Goal: Transaction & Acquisition: Book appointment/travel/reservation

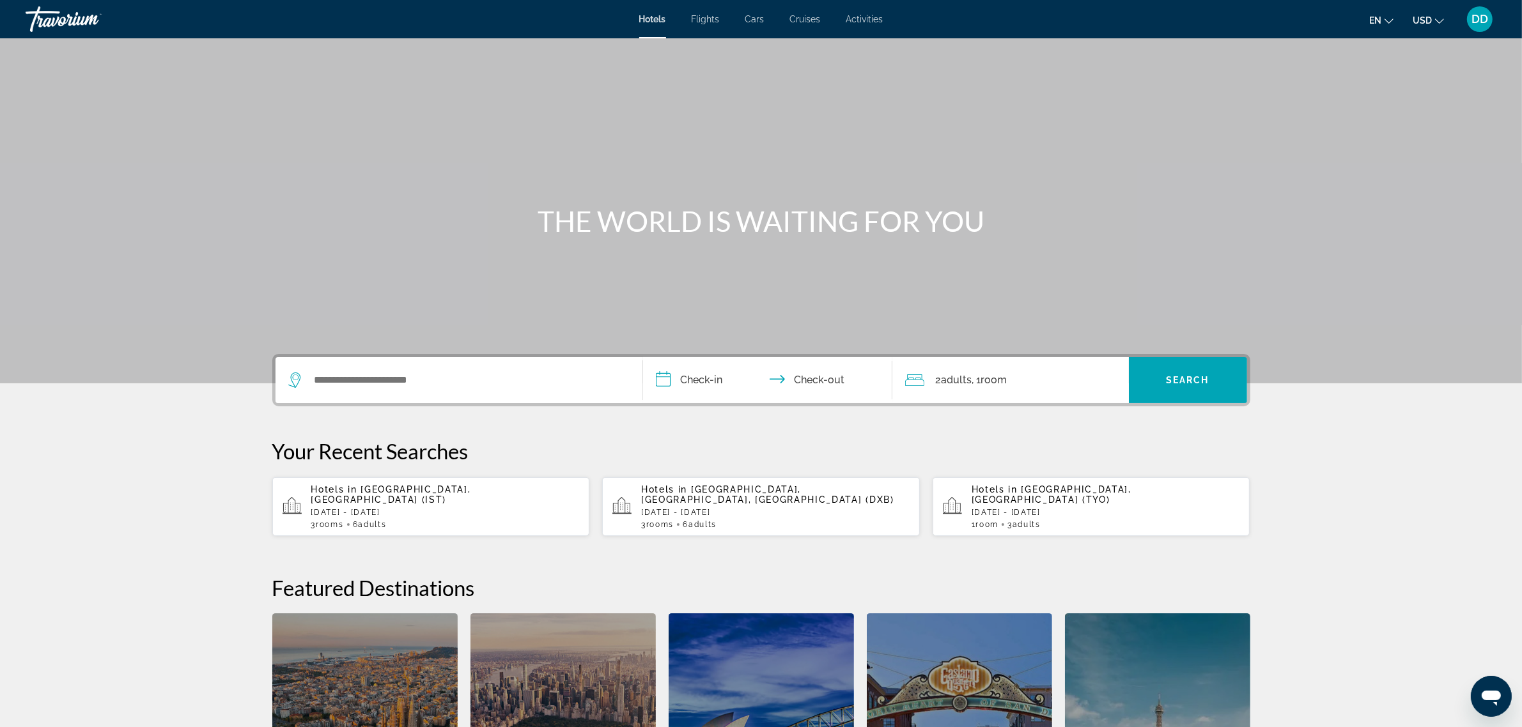
click at [805, 17] on span "Cruises" at bounding box center [805, 19] width 31 height 10
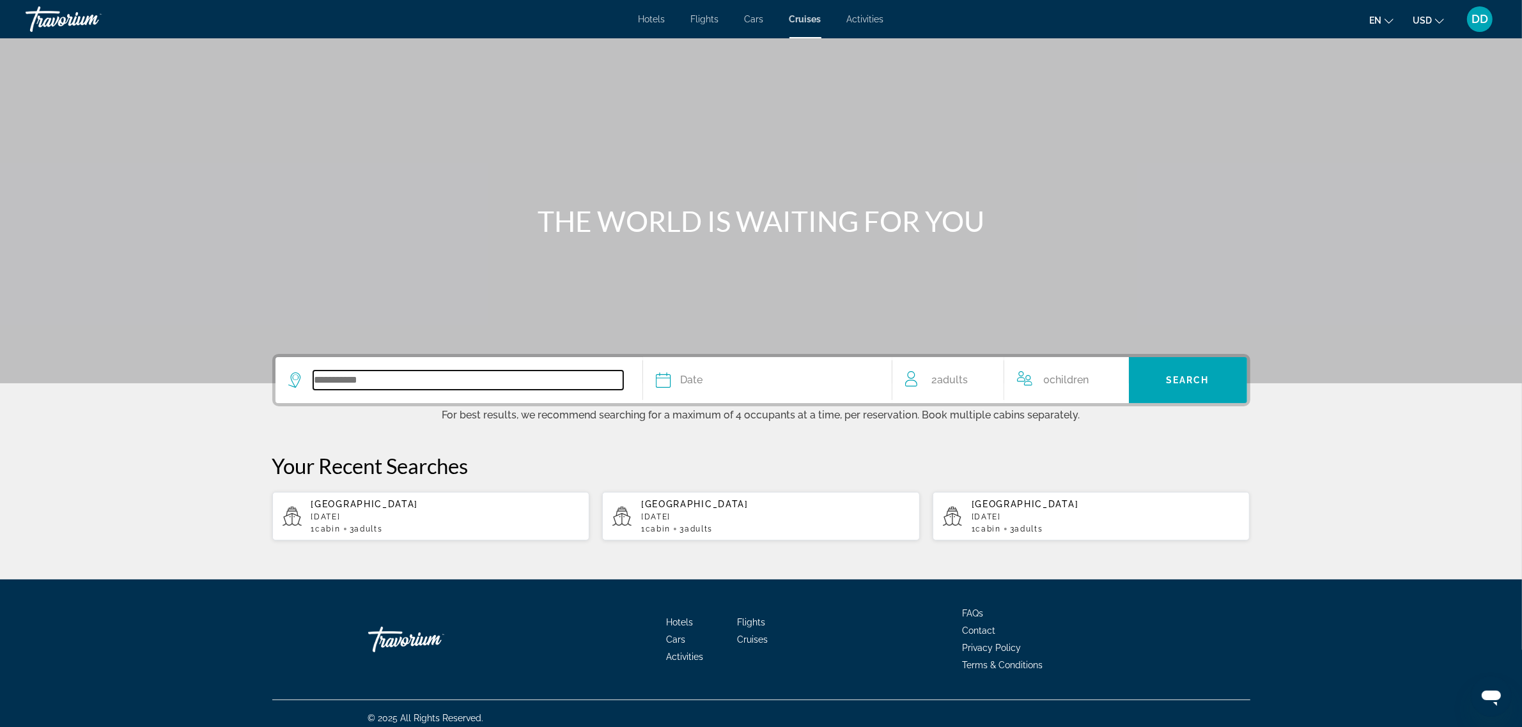
click at [396, 379] on input "Search widget" at bounding box center [468, 380] width 310 height 19
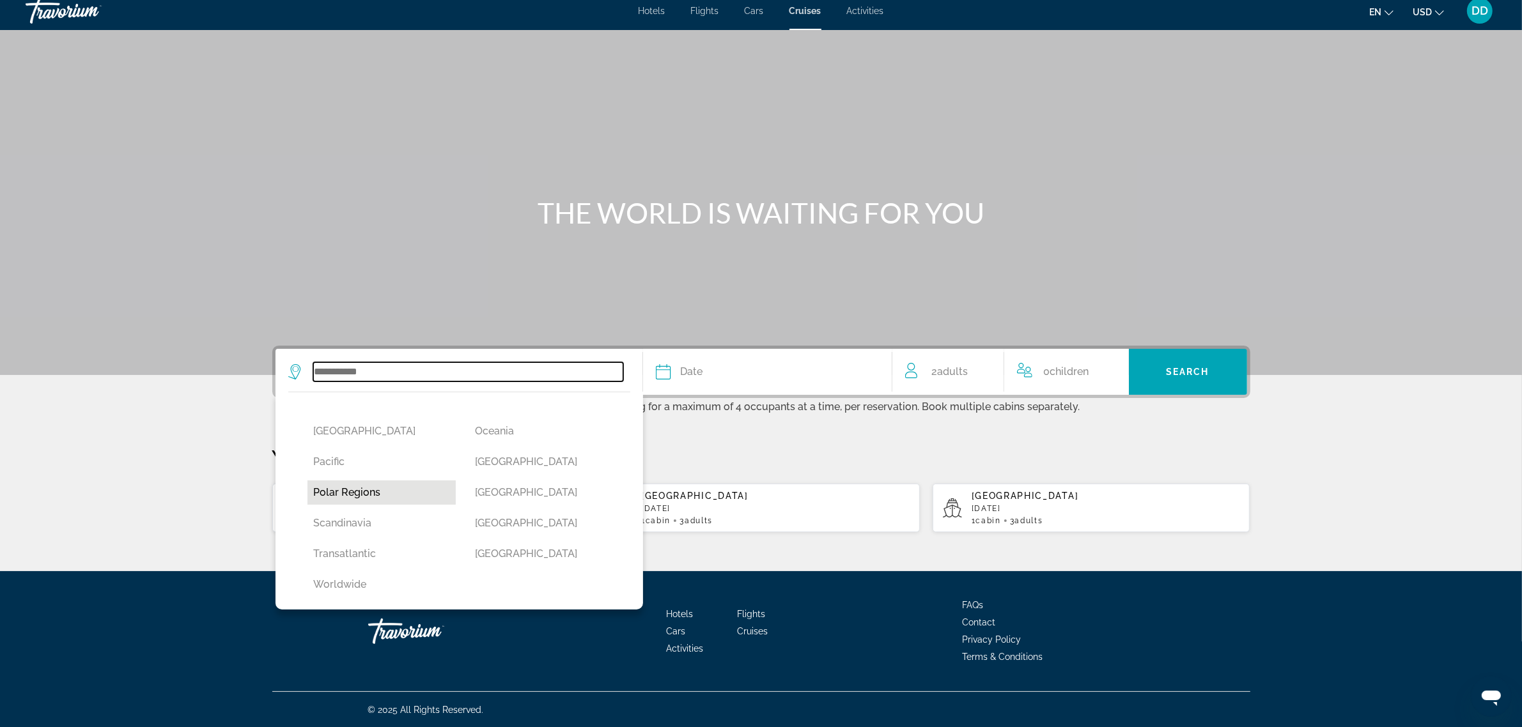
scroll to position [250, 0]
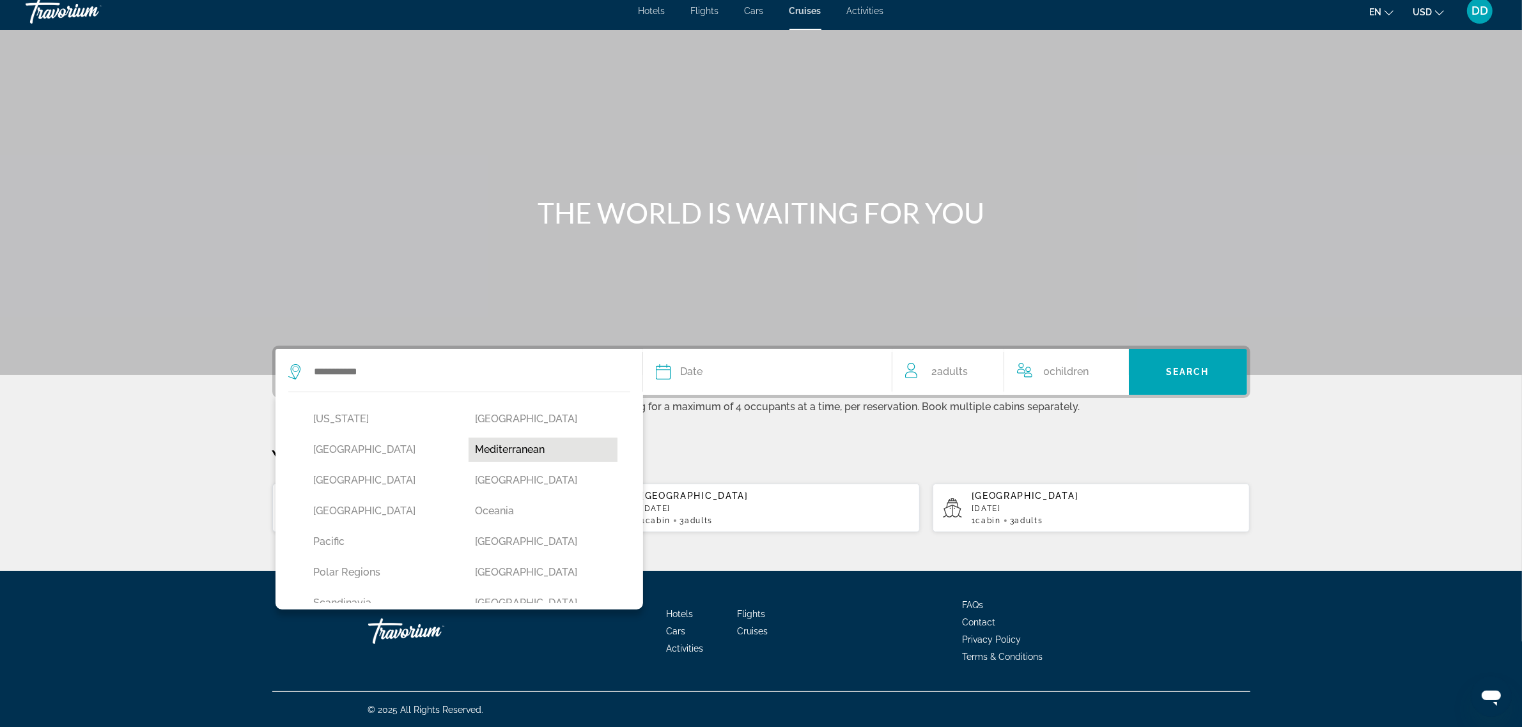
click at [488, 448] on button "Mediterranean" at bounding box center [543, 450] width 149 height 24
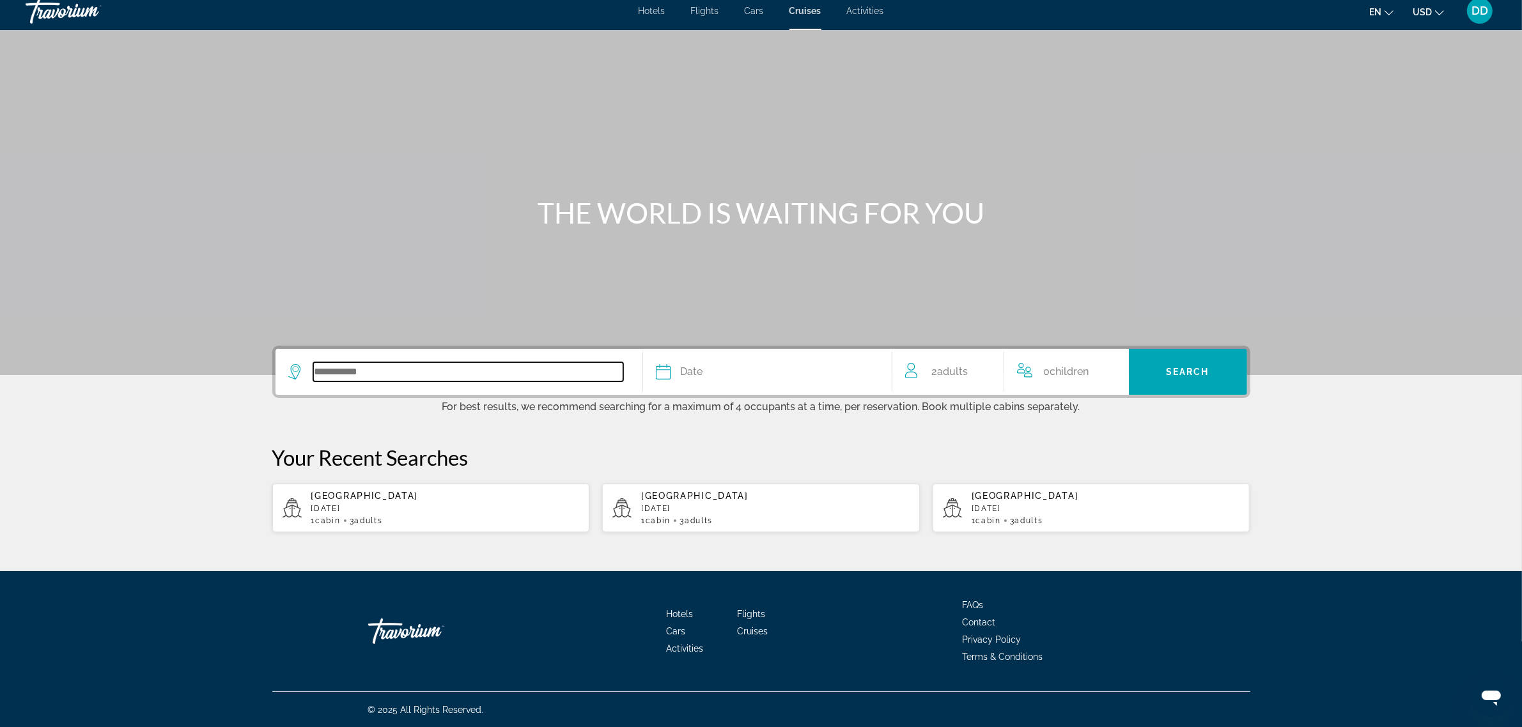
type input "**********"
click at [676, 368] on div "Date" at bounding box center [767, 372] width 223 height 18
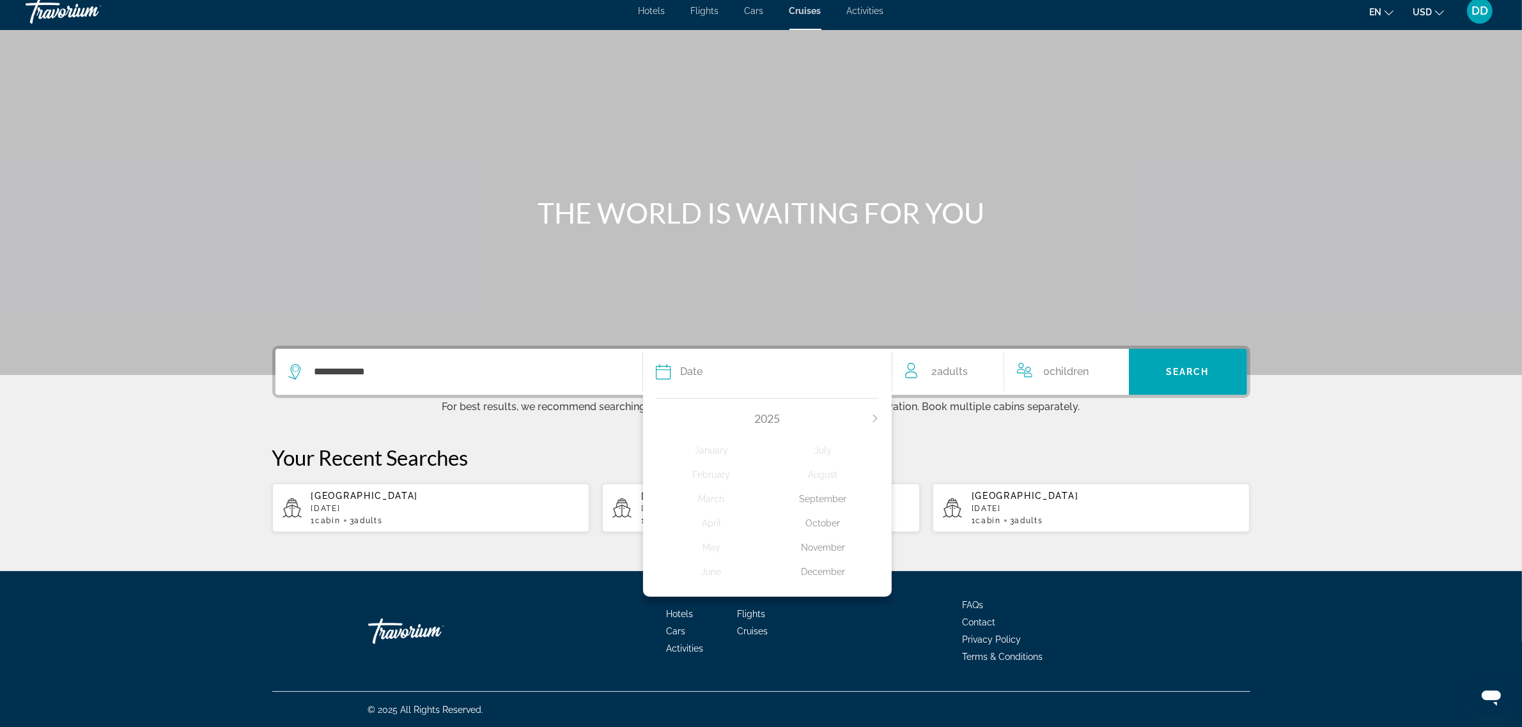
click at [813, 573] on div "December" at bounding box center [823, 572] width 112 height 23
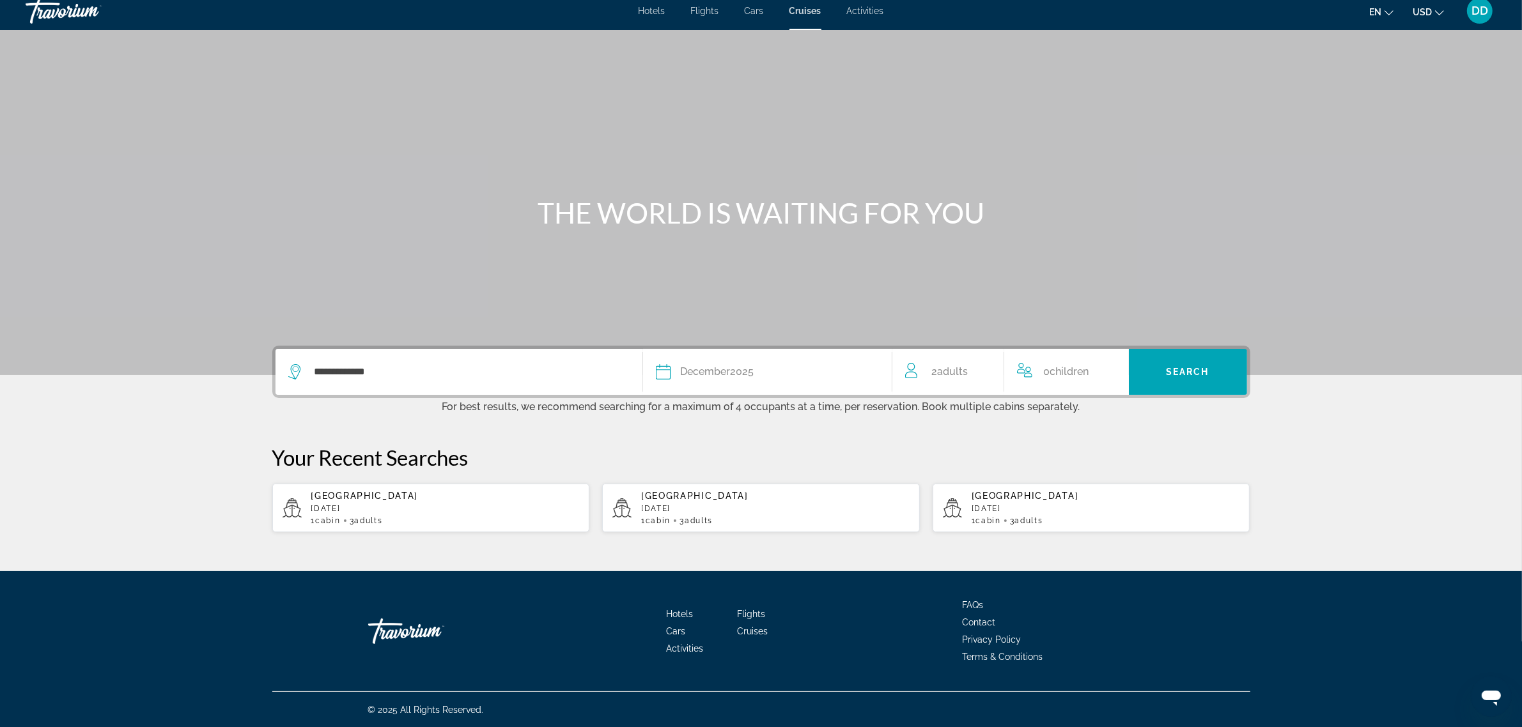
click at [945, 374] on span "Adults" at bounding box center [953, 372] width 31 height 12
click at [983, 366] on icon "Increment adults" at bounding box center [985, 369] width 12 height 15
click at [1195, 367] on span "Search" at bounding box center [1187, 372] width 43 height 10
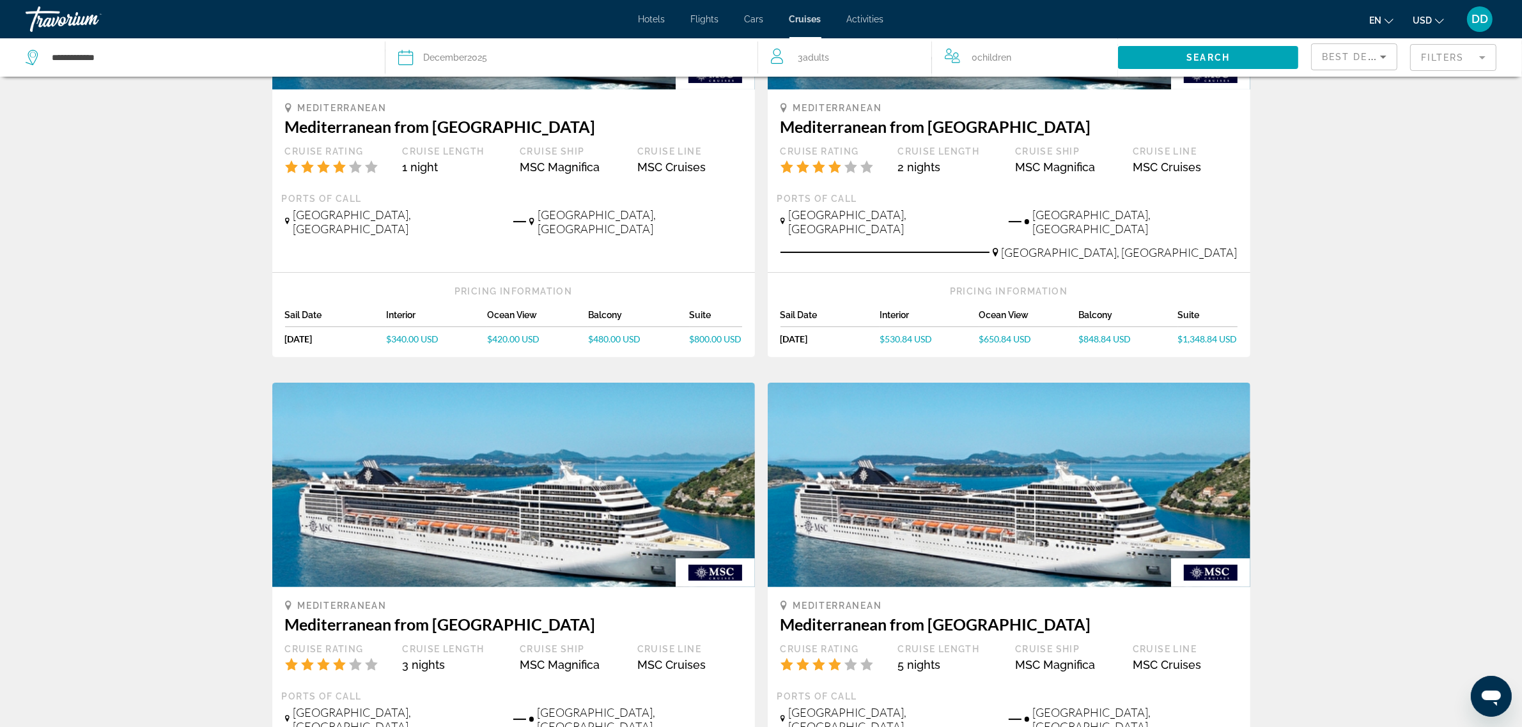
scroll to position [80, 0]
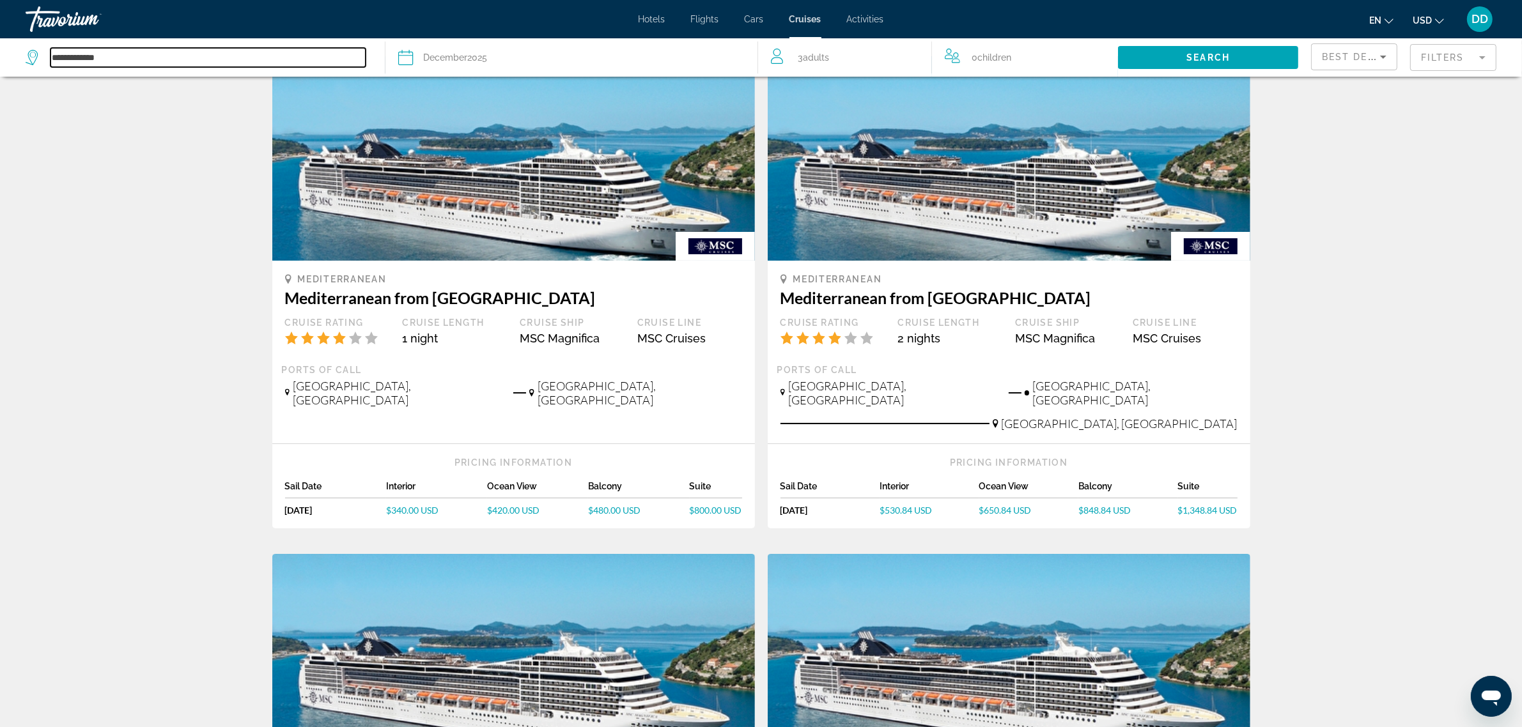
click at [113, 58] on input "**********" at bounding box center [208, 57] width 315 height 19
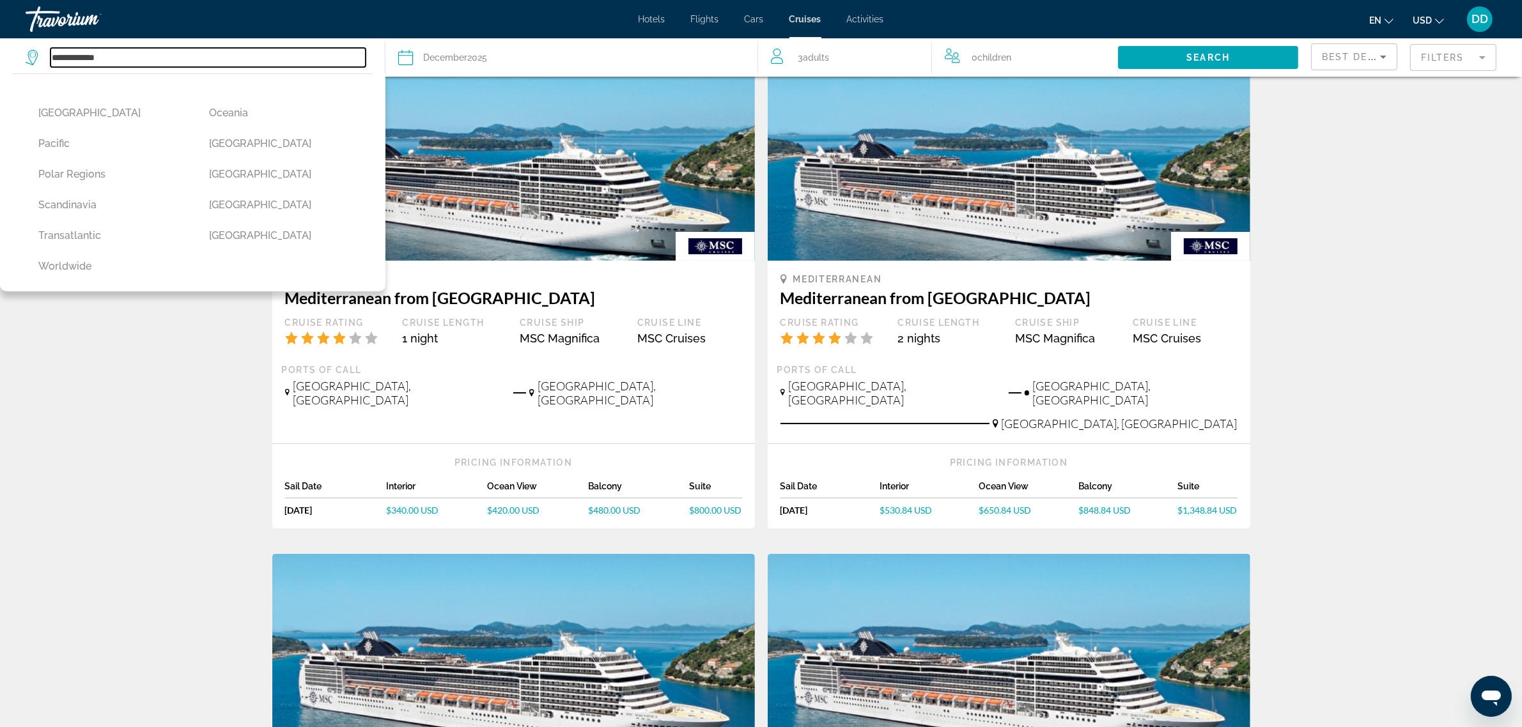
scroll to position [250, 0]
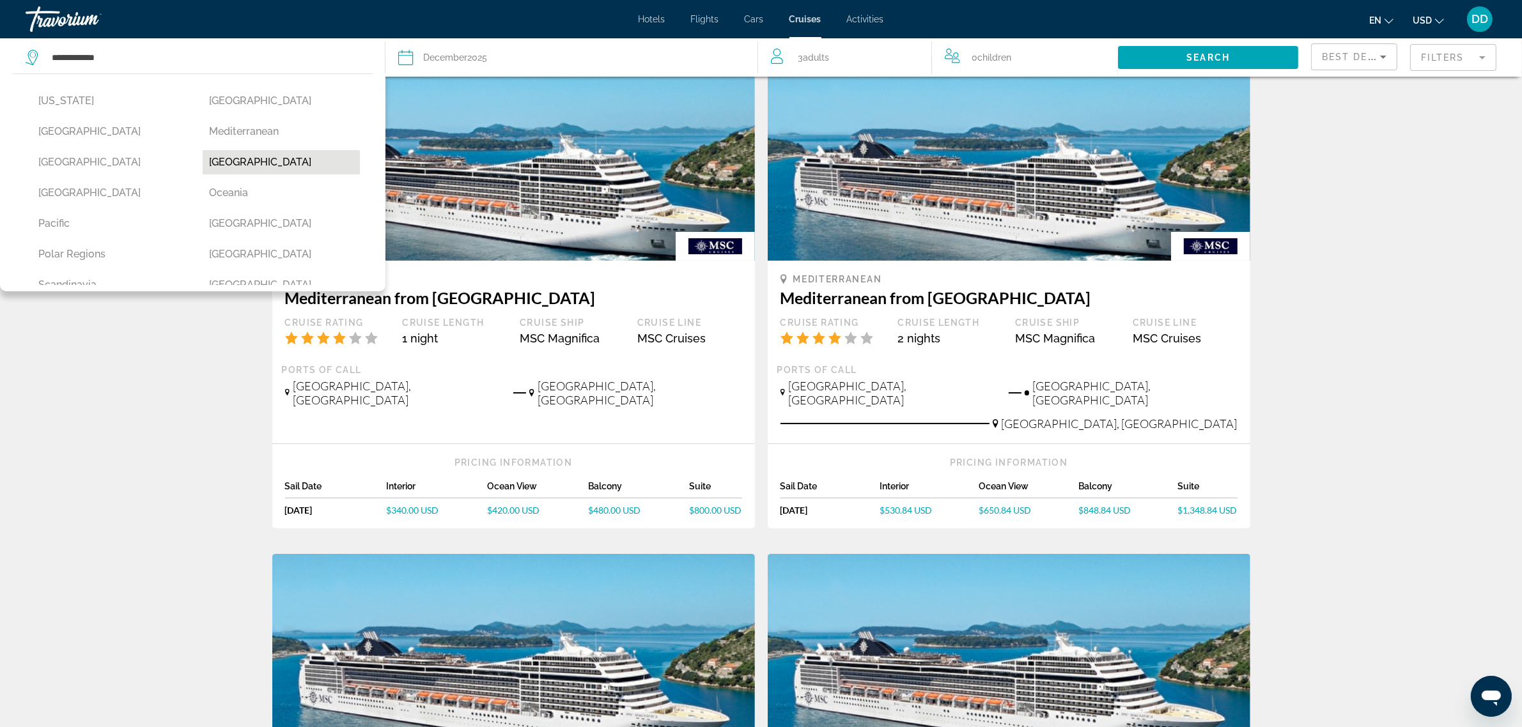
click at [240, 158] on button "Middle East" at bounding box center [282, 162] width 158 height 24
type input "**********"
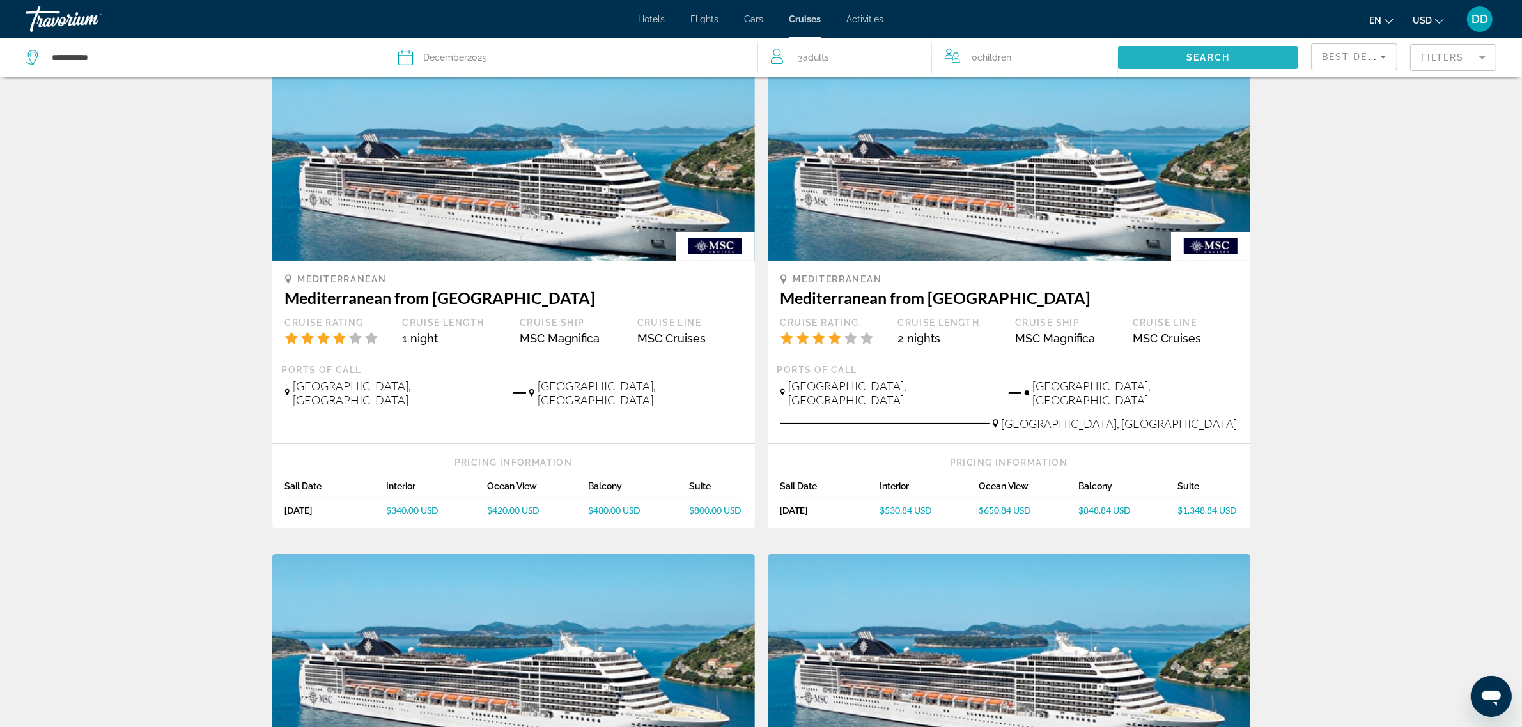
click at [1181, 53] on span "Search widget" at bounding box center [1208, 57] width 180 height 31
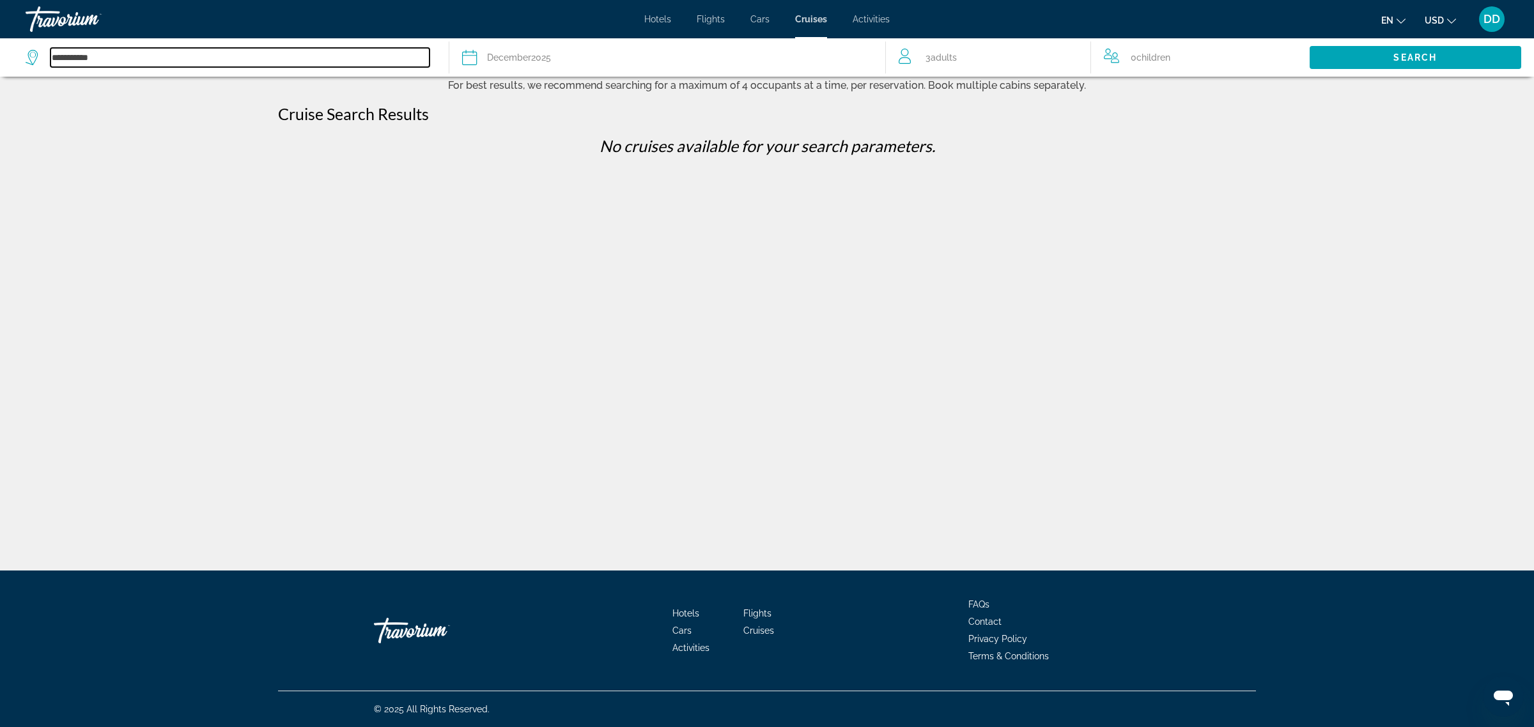
click at [113, 58] on input "**********" at bounding box center [240, 57] width 379 height 19
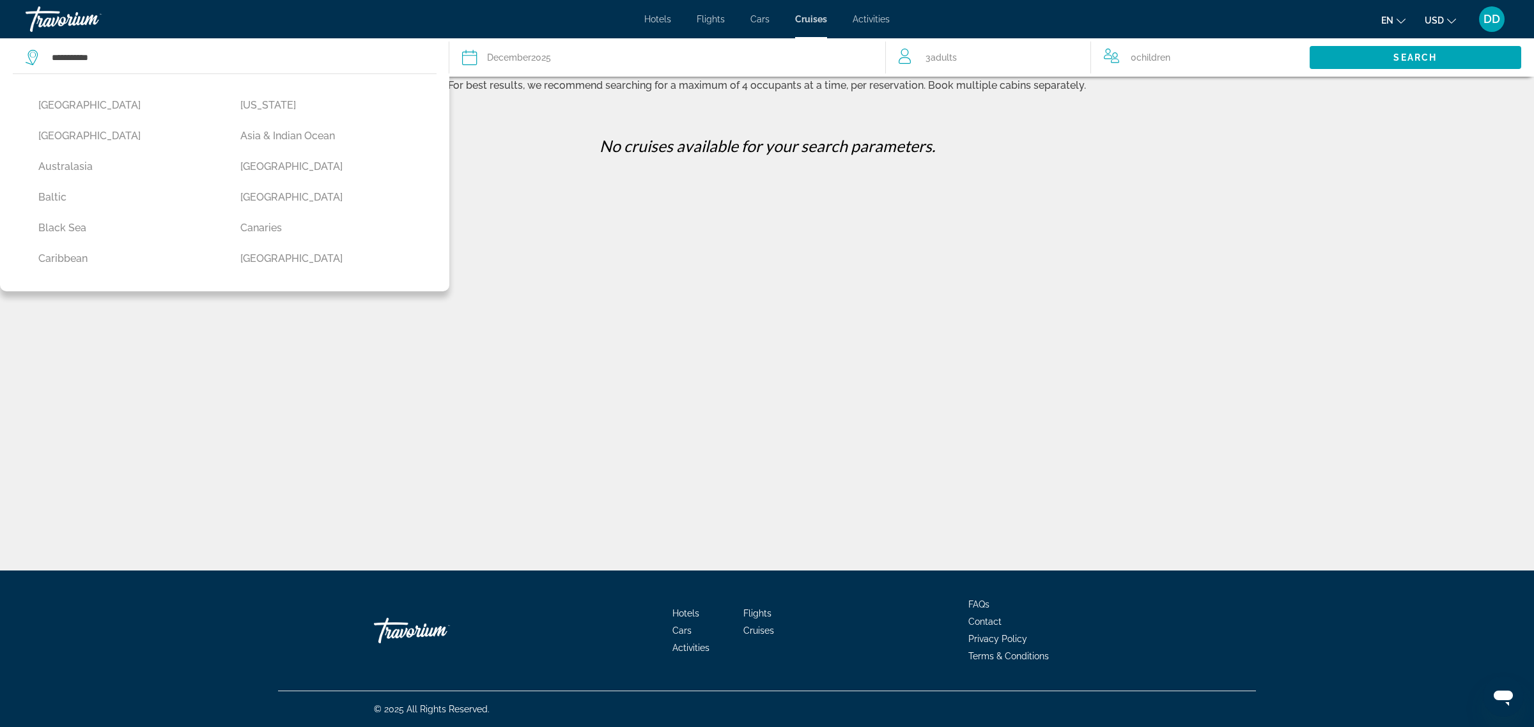
click at [543, 61] on div "December 2025" at bounding box center [519, 58] width 64 height 18
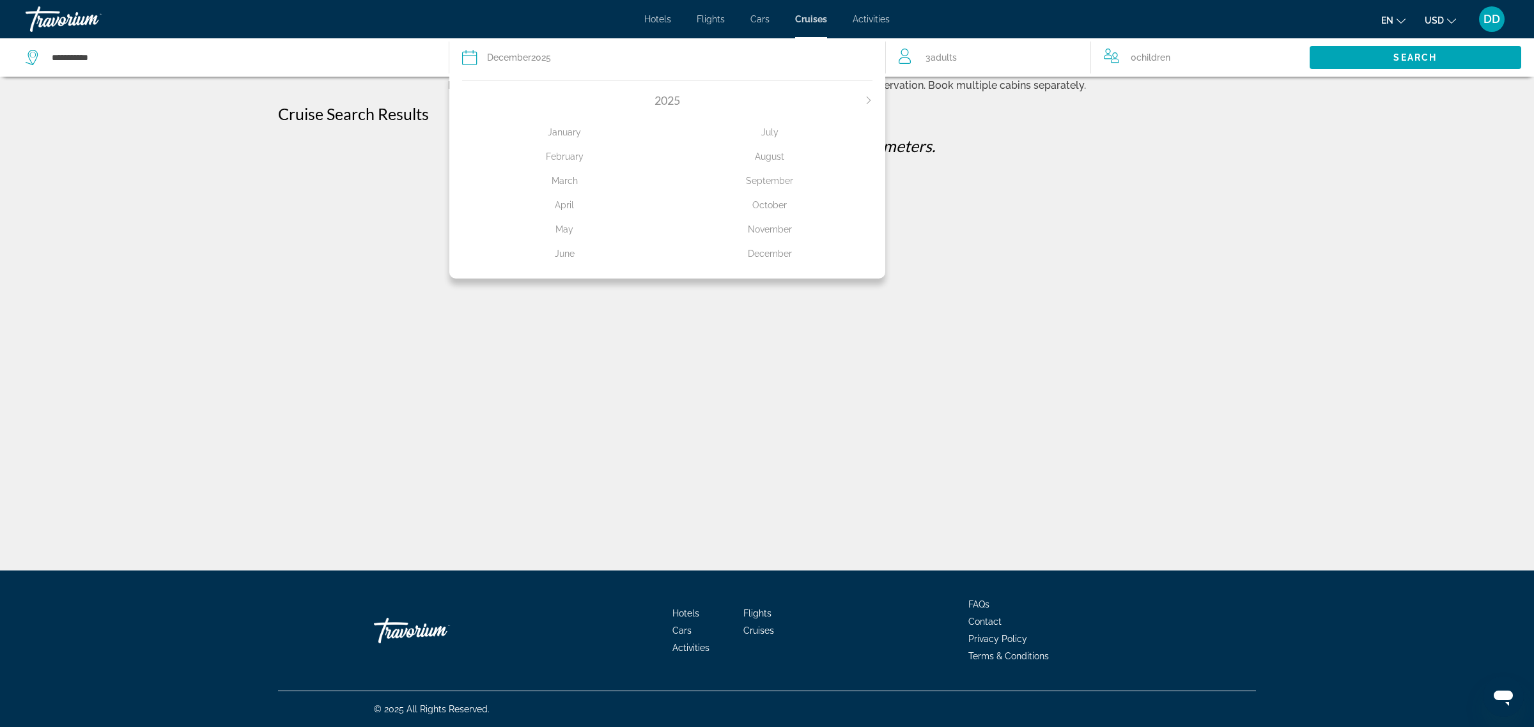
click at [781, 229] on div "November" at bounding box center [769, 229] width 205 height 23
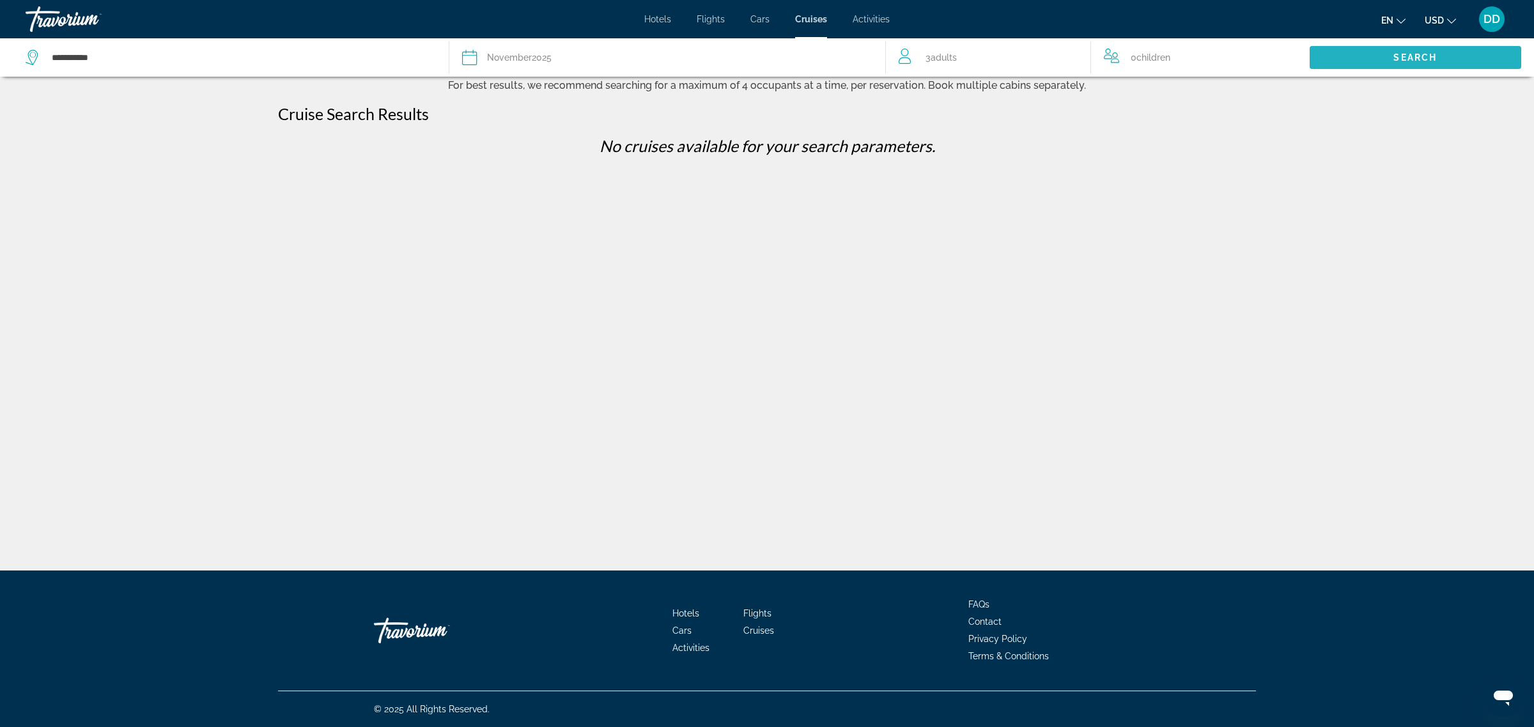
click at [1340, 59] on span "Search widget" at bounding box center [1416, 57] width 212 height 31
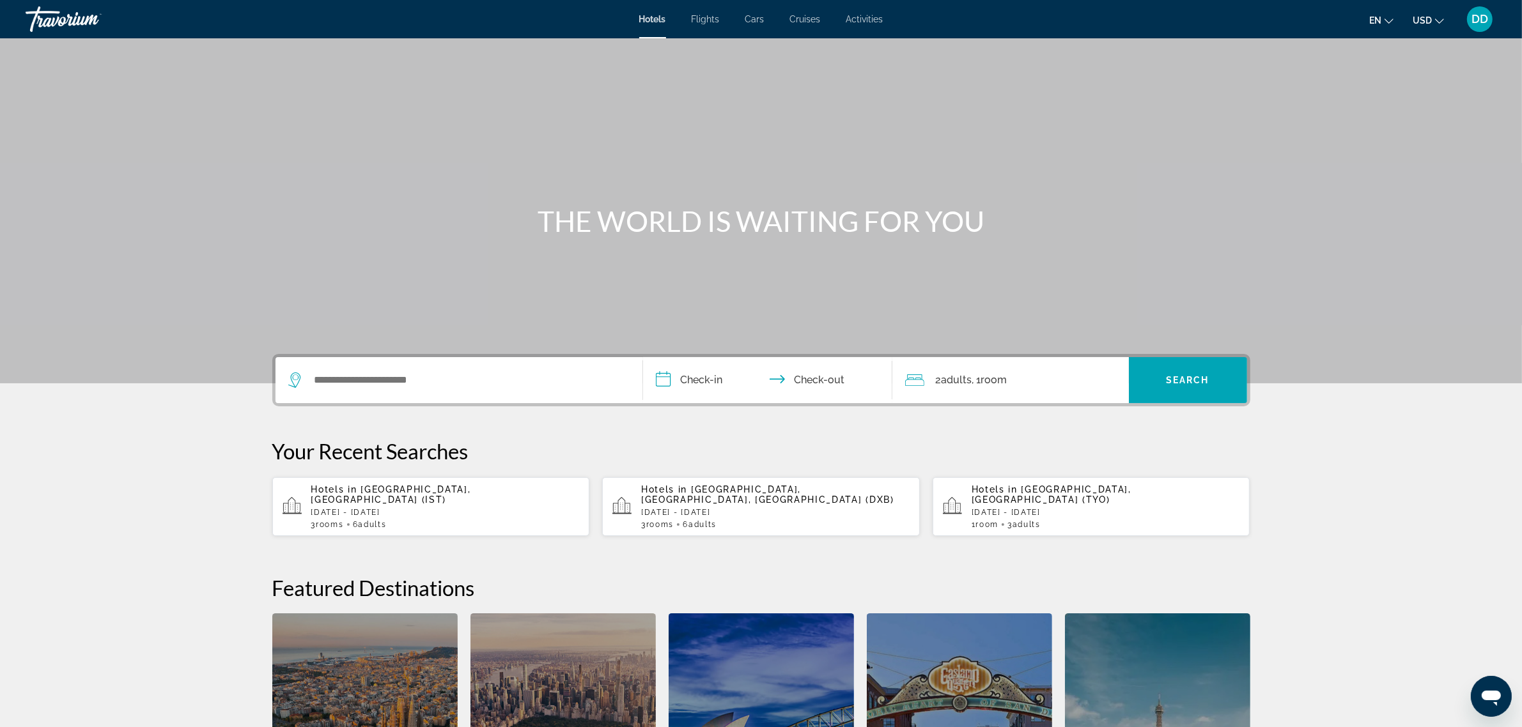
click at [810, 15] on span "Cruises" at bounding box center [805, 19] width 31 height 10
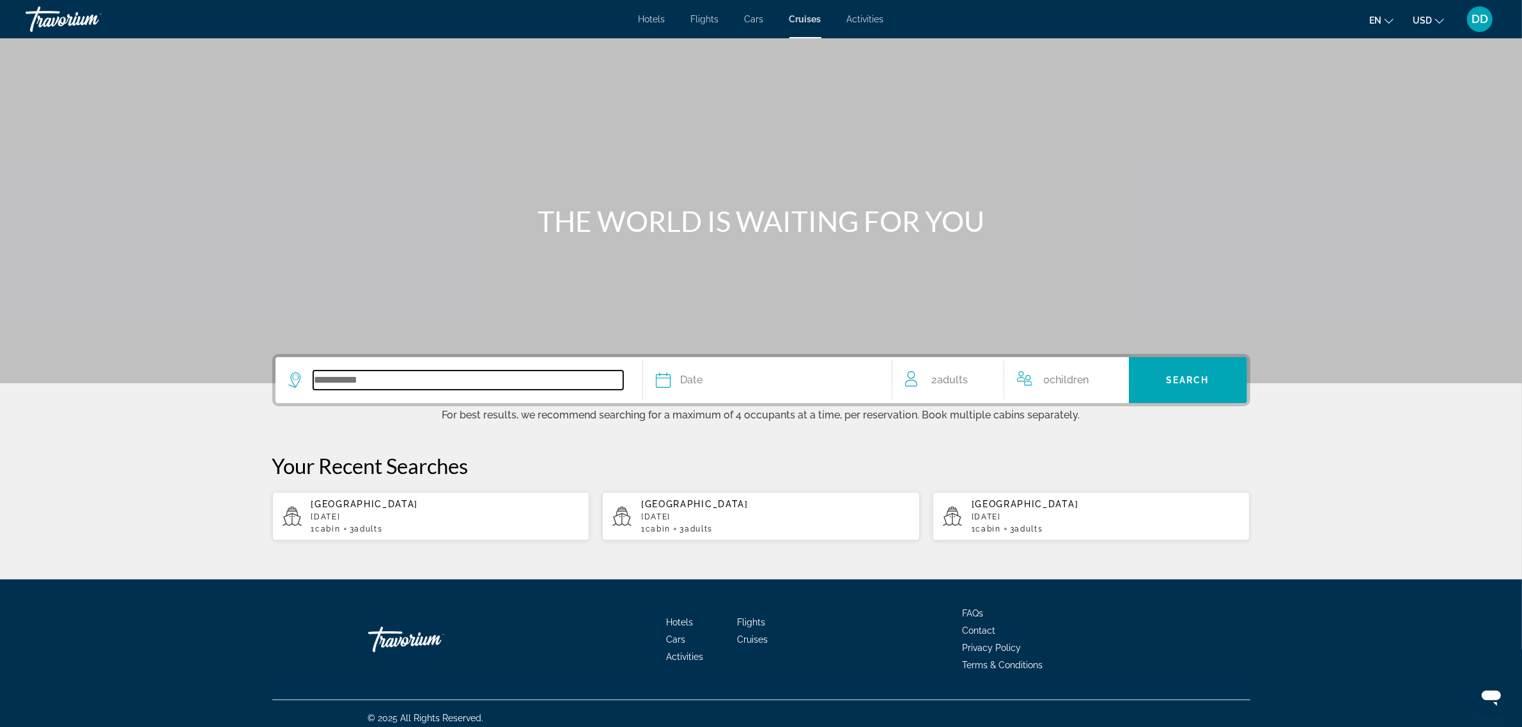
click at [398, 389] on input "Search widget" at bounding box center [468, 380] width 310 height 19
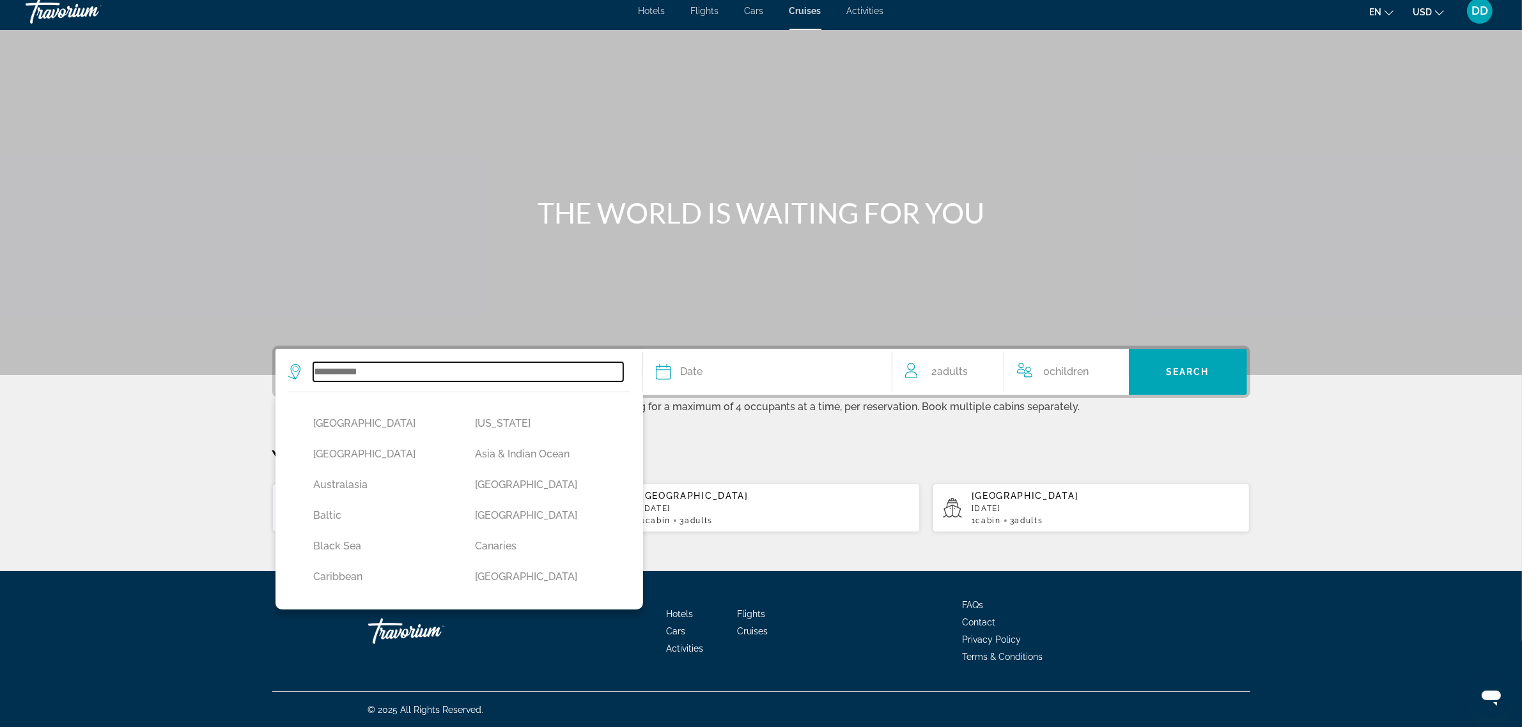
scroll to position [80, 0]
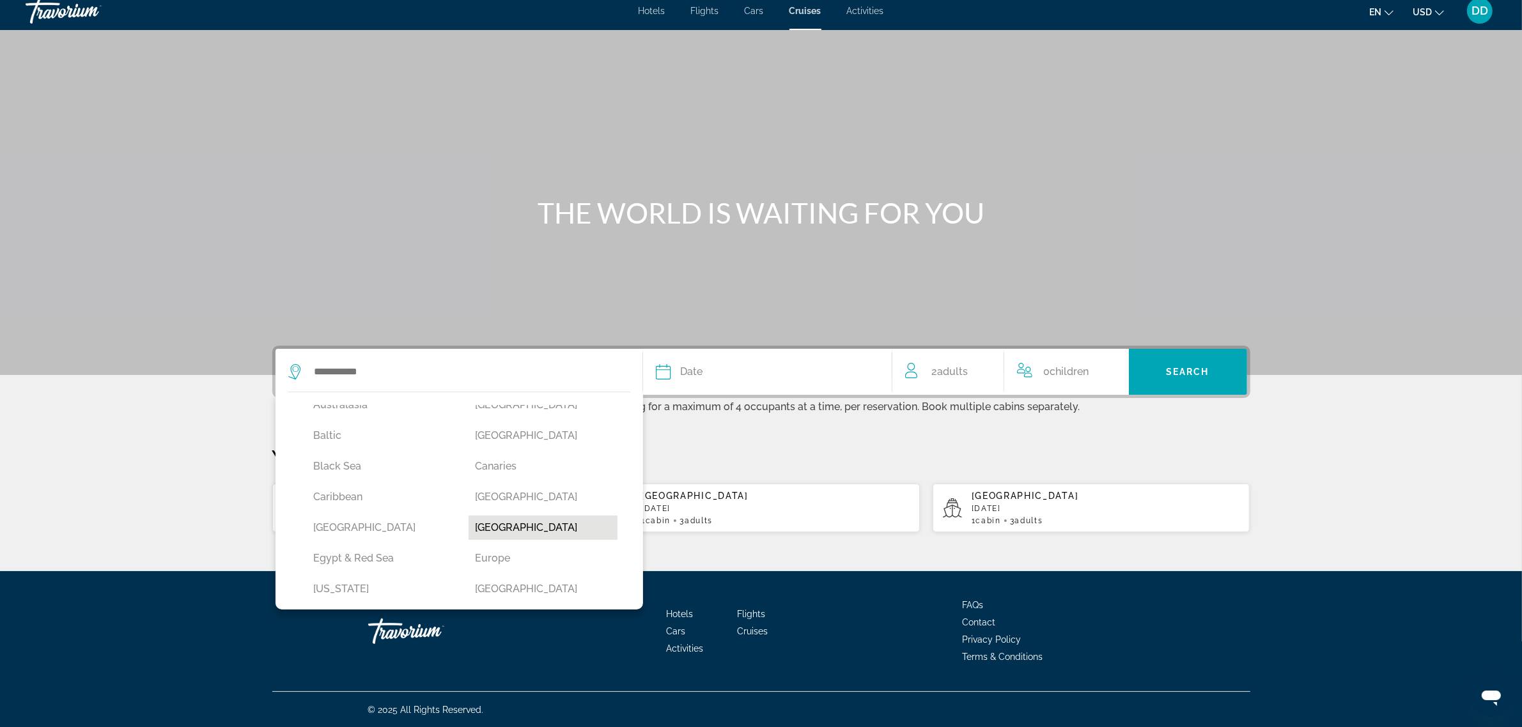
click at [516, 525] on button "[GEOGRAPHIC_DATA]" at bounding box center [543, 528] width 149 height 24
type input "**********"
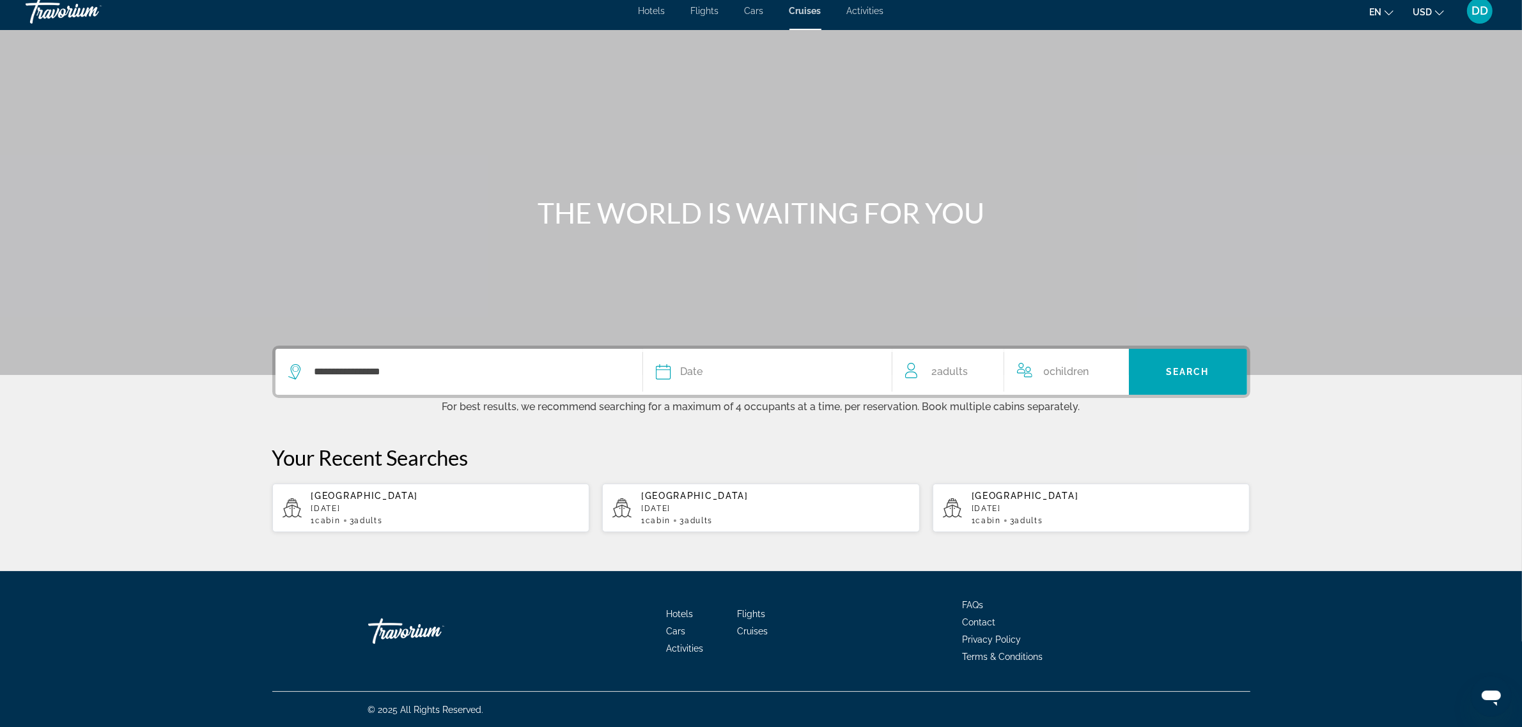
click at [694, 369] on span "Date" at bounding box center [692, 372] width 22 height 18
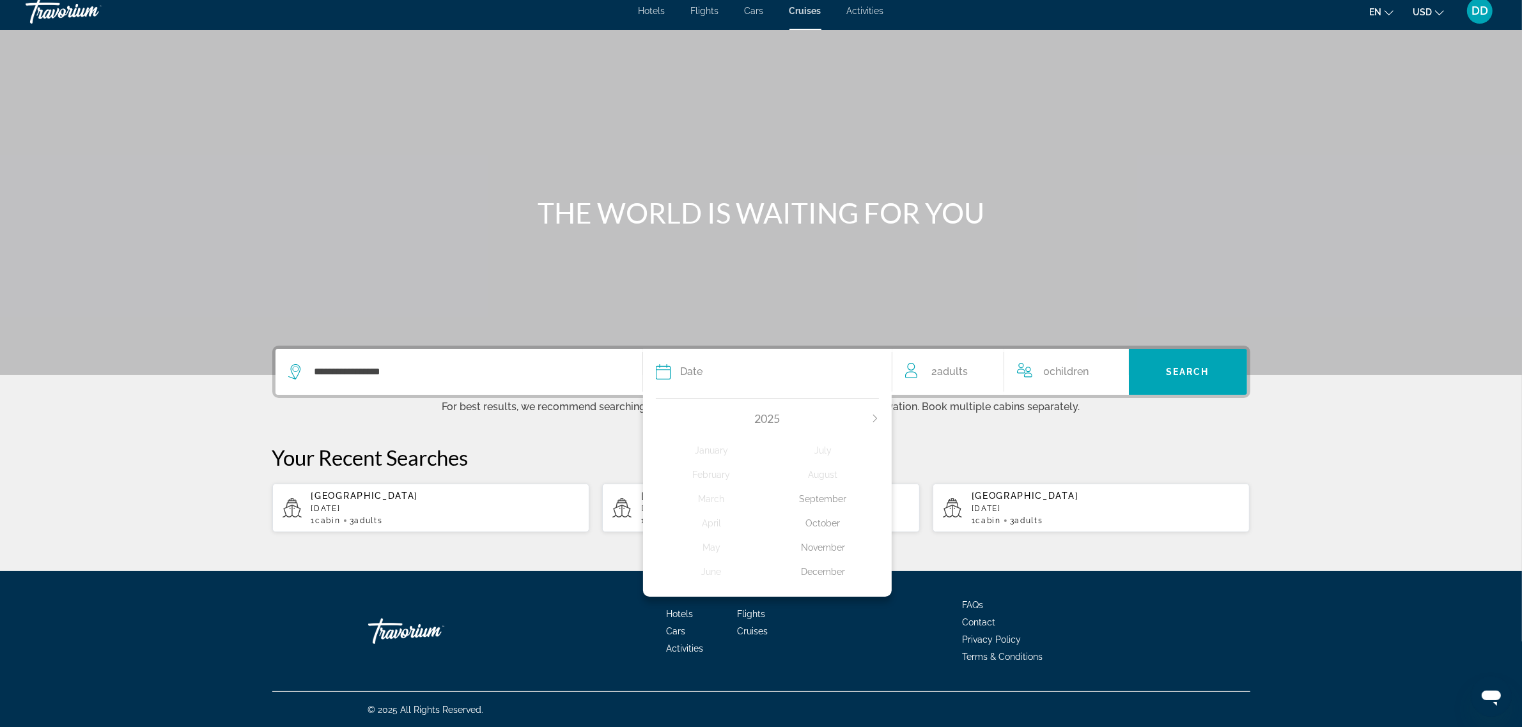
click at [825, 571] on div "December" at bounding box center [823, 572] width 112 height 23
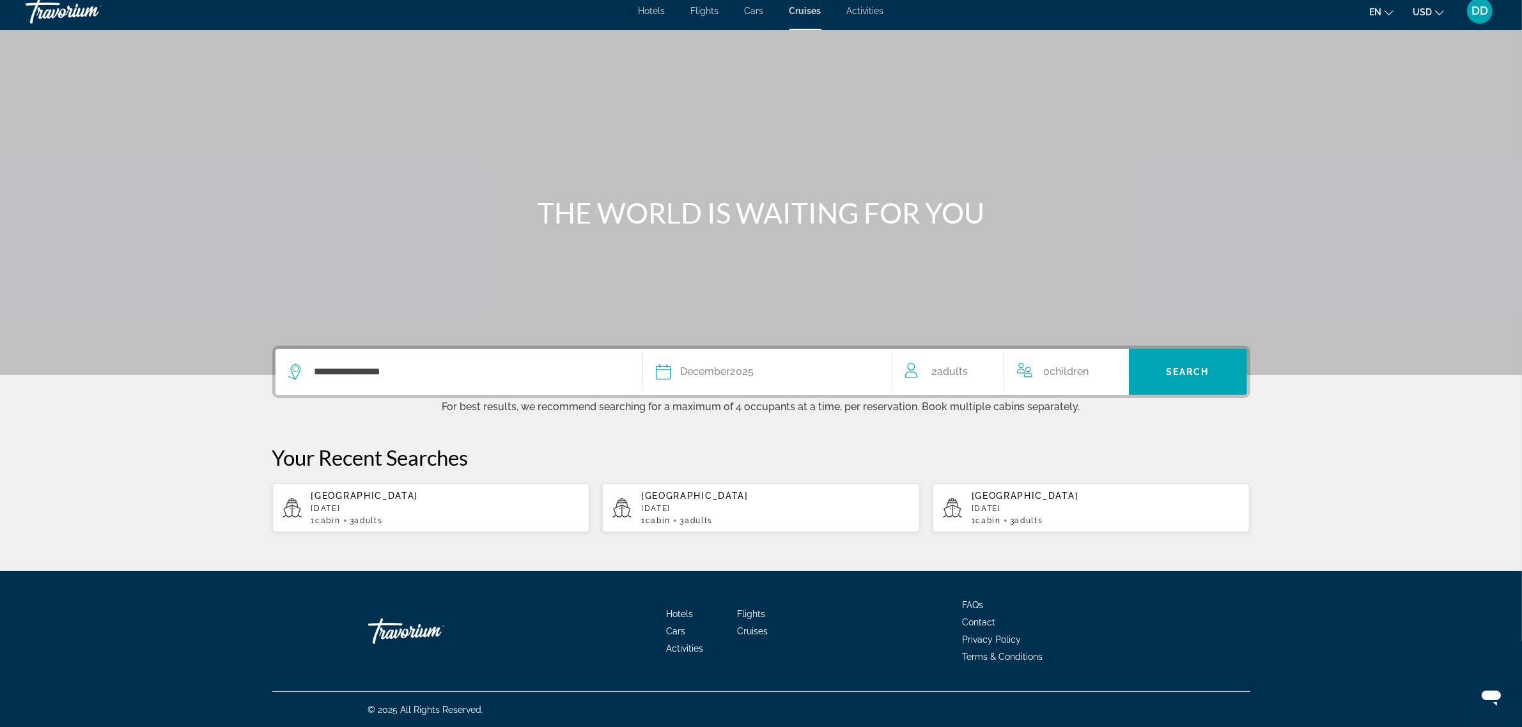
click at [944, 368] on span "Adults" at bounding box center [953, 372] width 31 height 12
click at [986, 369] on icon "Increment adults" at bounding box center [985, 369] width 12 height 15
click at [1197, 369] on span "Search" at bounding box center [1187, 372] width 43 height 10
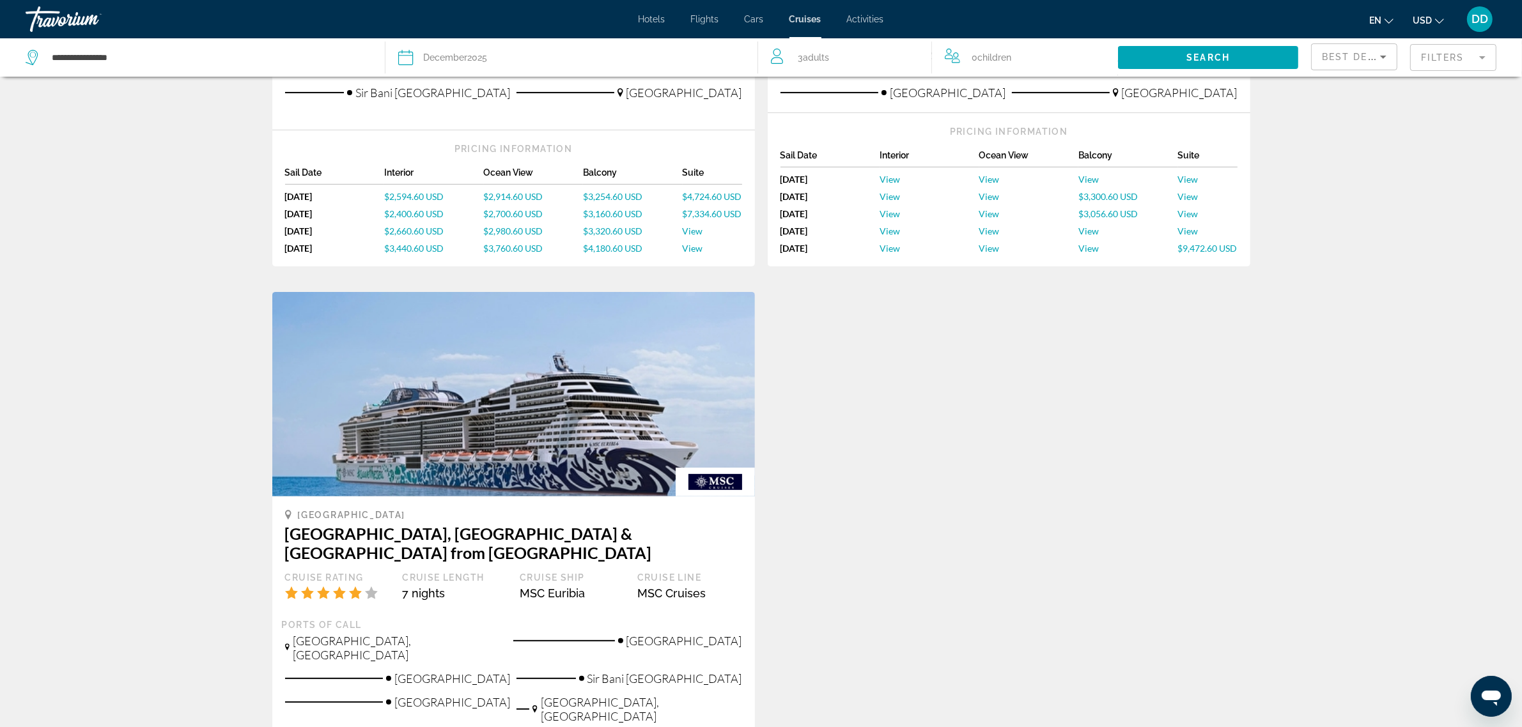
scroll to position [559, 0]
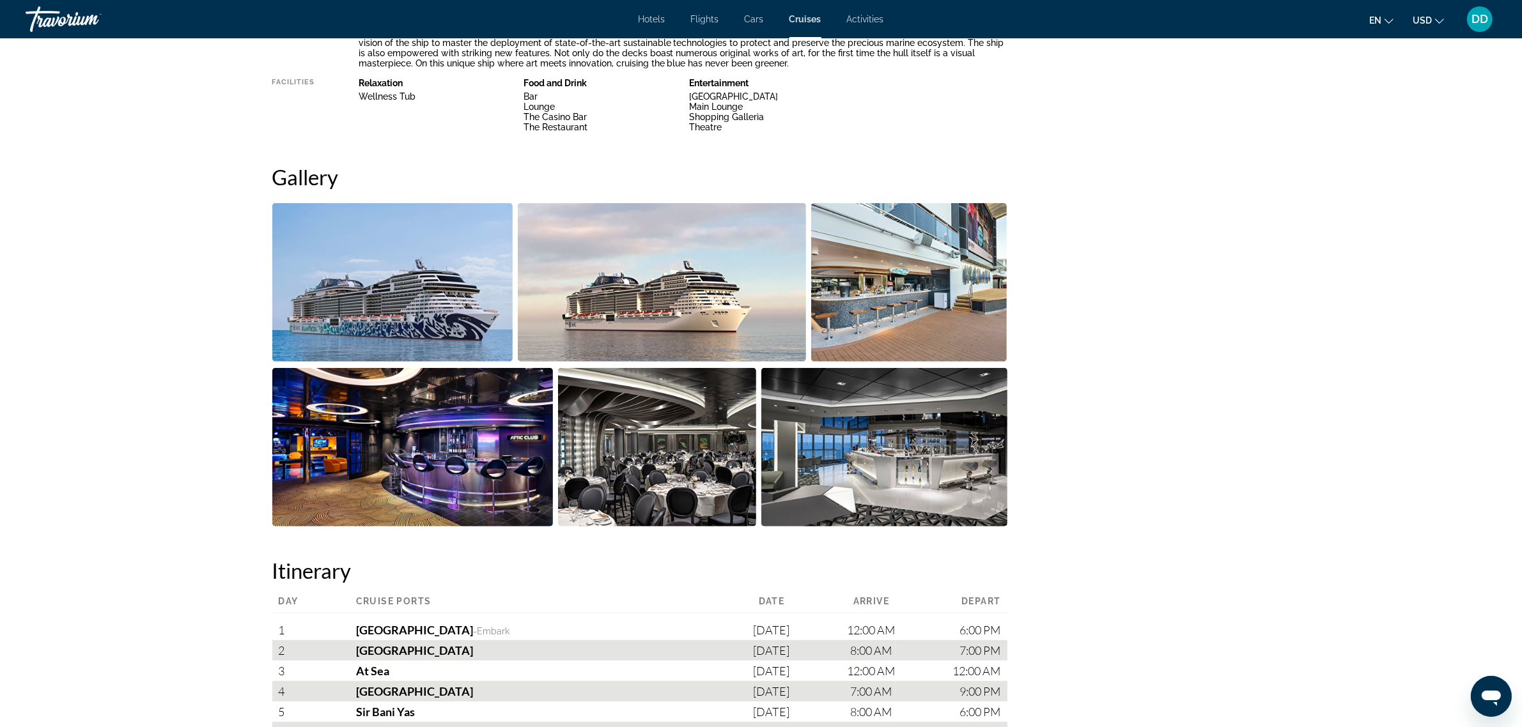
scroll to position [639, 0]
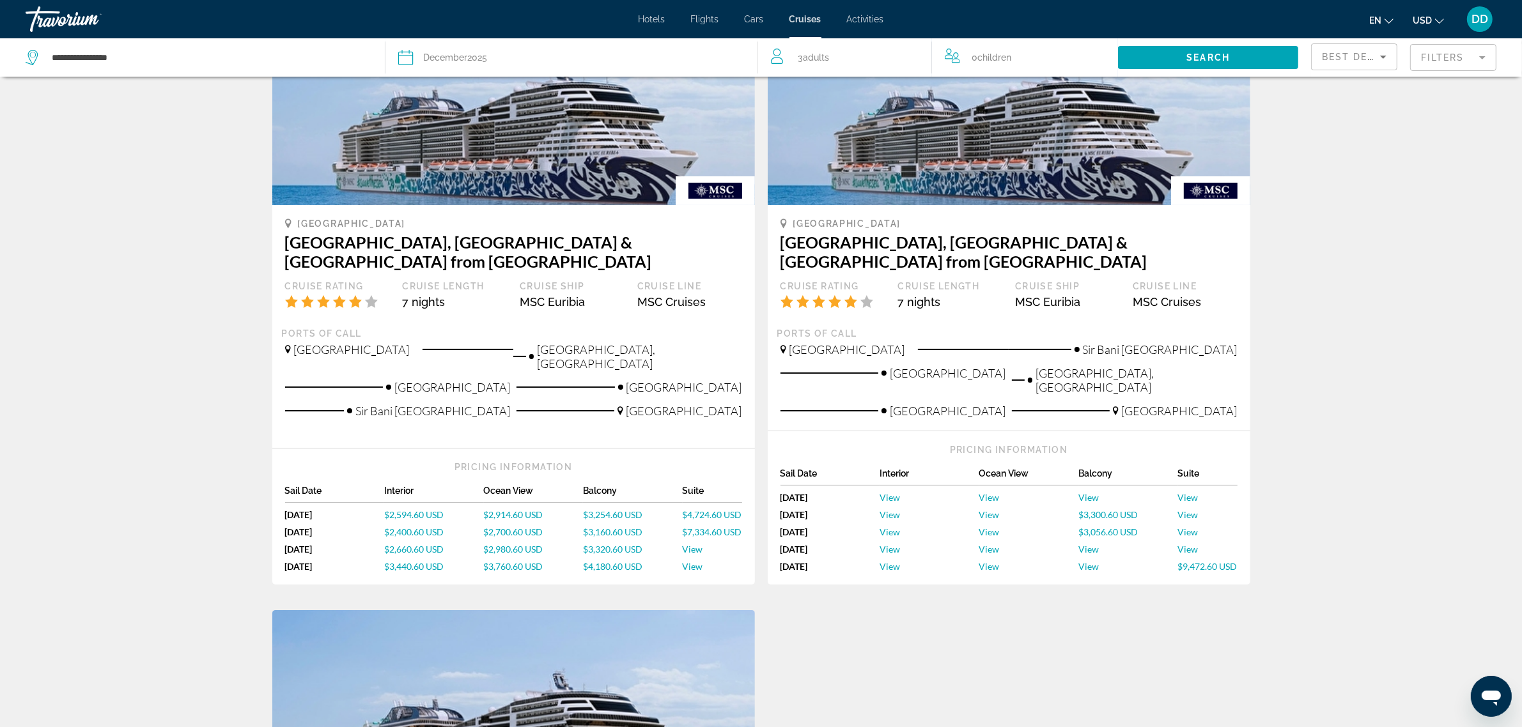
scroll to position [240, 0]
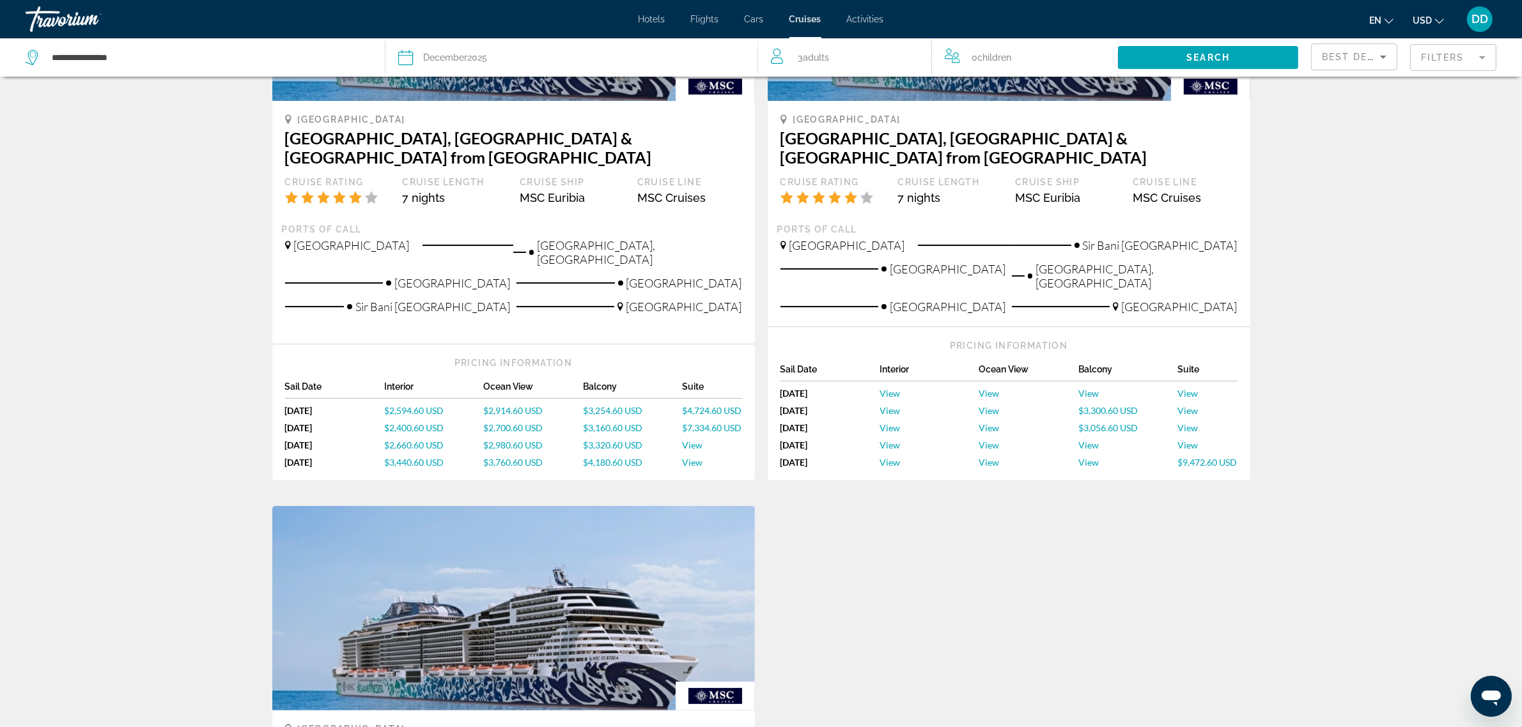
click at [609, 457] on span "$4,180.60 USD" at bounding box center [612, 462] width 59 height 11
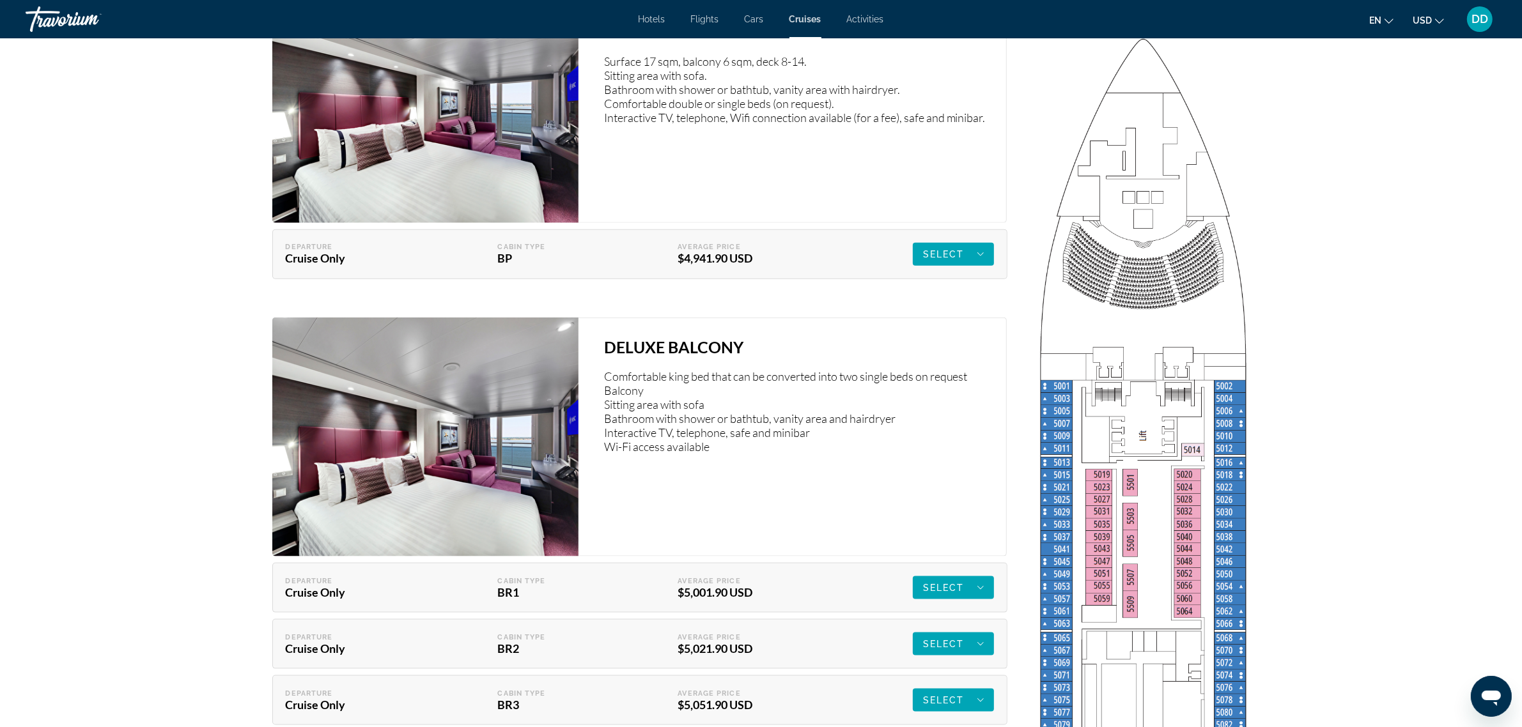
scroll to position [1758, 0]
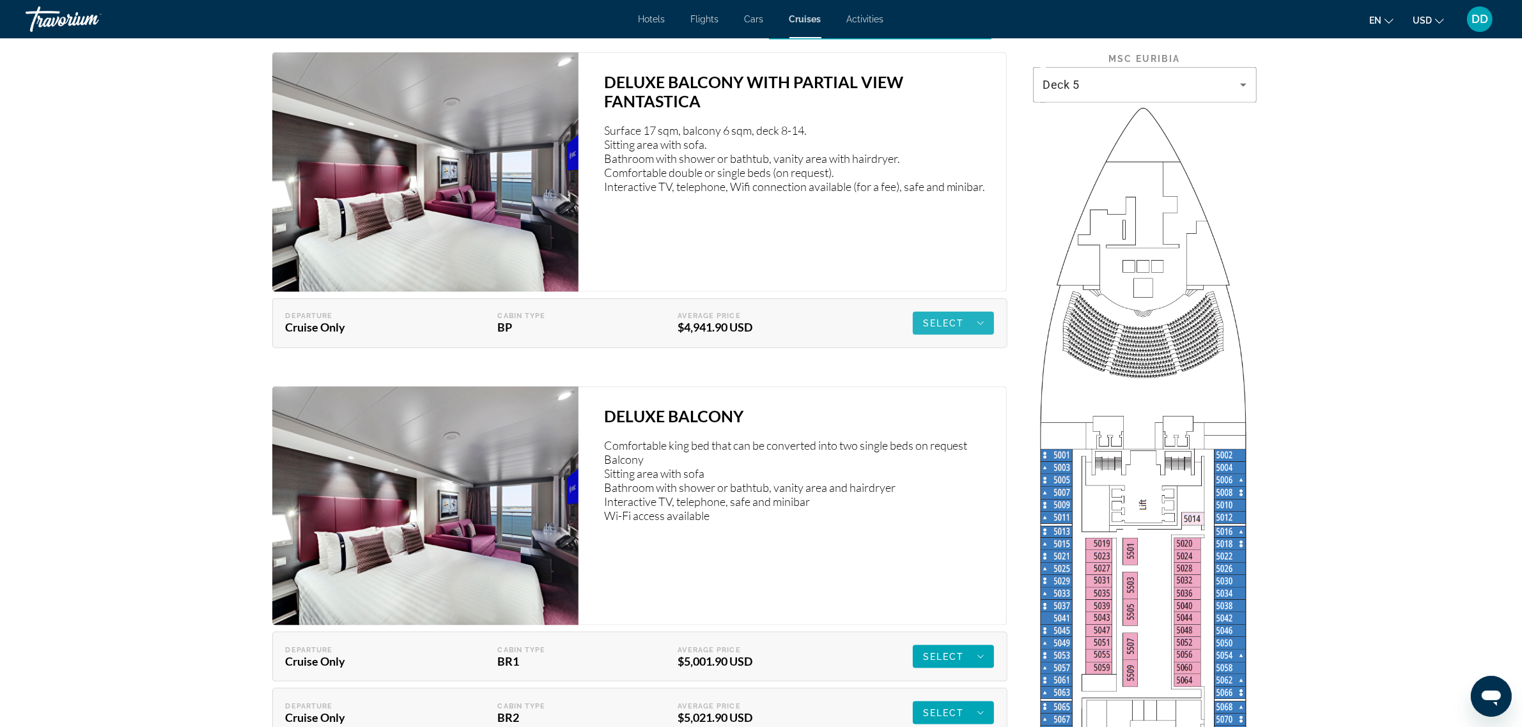
click at [983, 324] on span "Main content" at bounding box center [953, 323] width 81 height 31
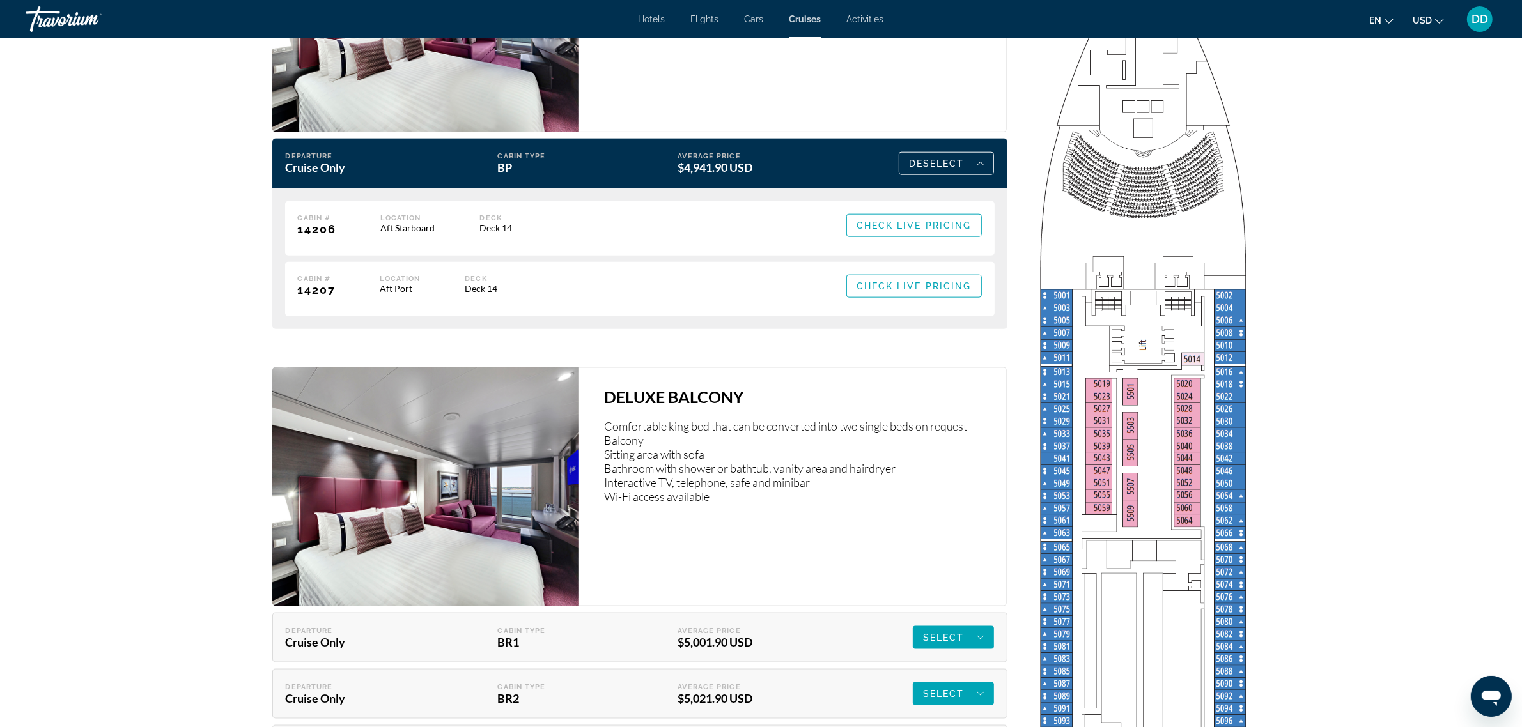
scroll to position [1998, 0]
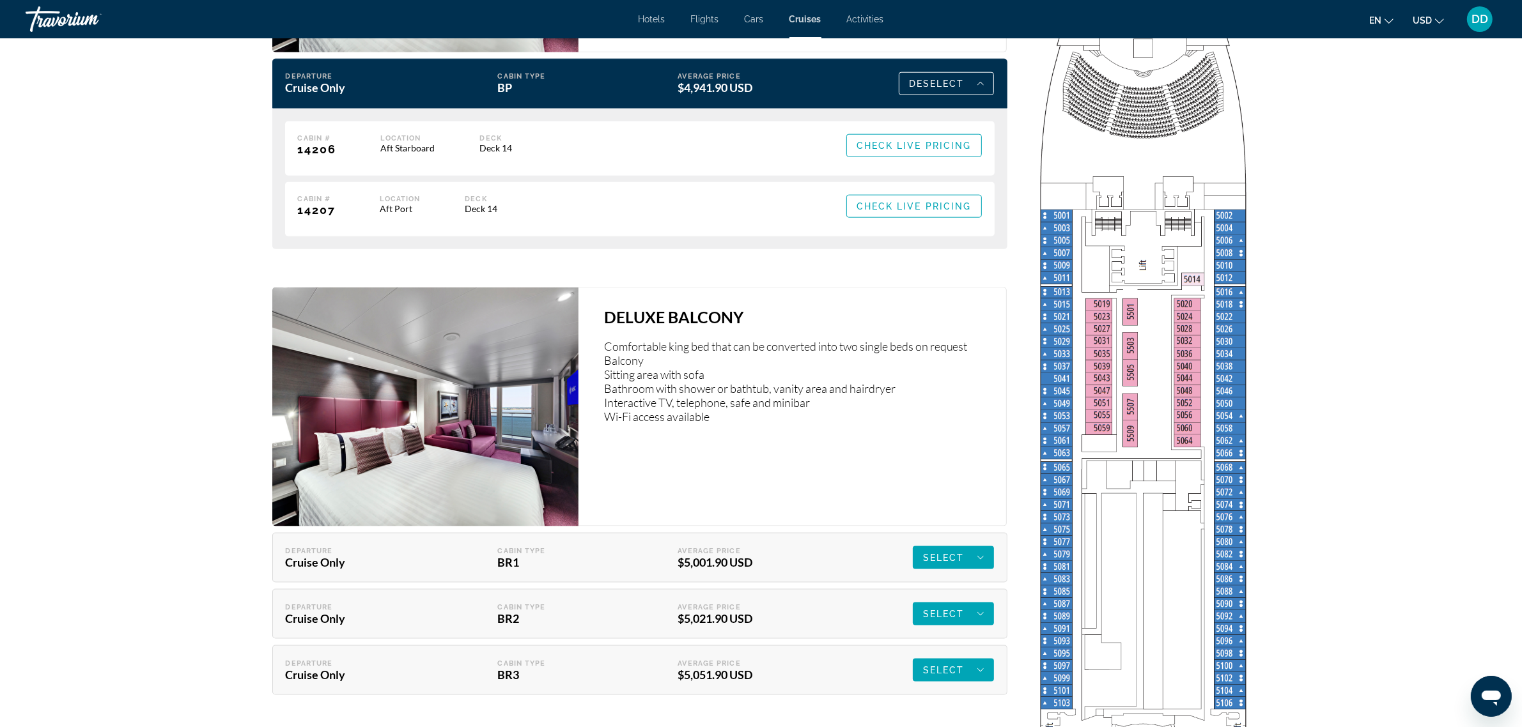
click at [1227, 469] on img "Main content" at bounding box center [1145, 635] width 224 height 1544
click at [1064, 455] on img "Main content" at bounding box center [1145, 635] width 224 height 1544
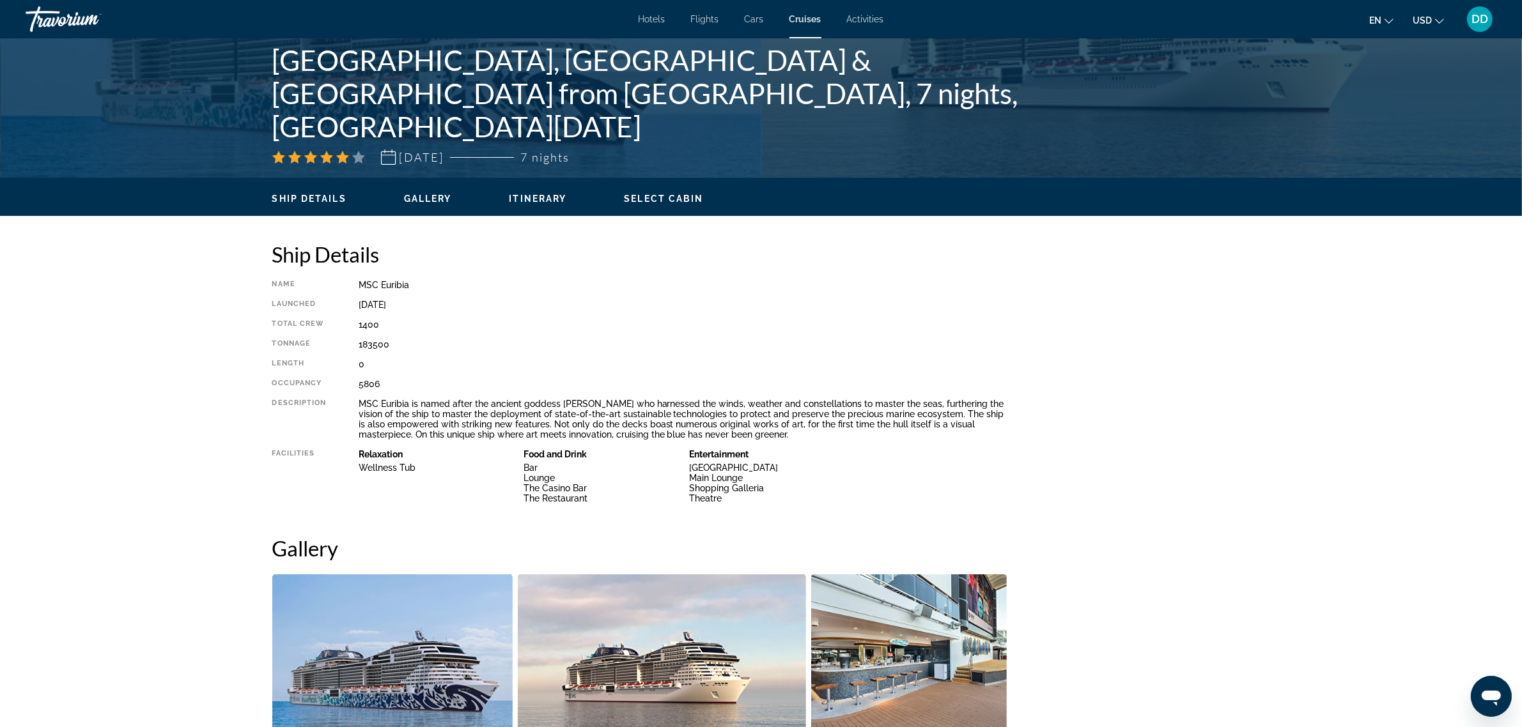
scroll to position [0, 0]
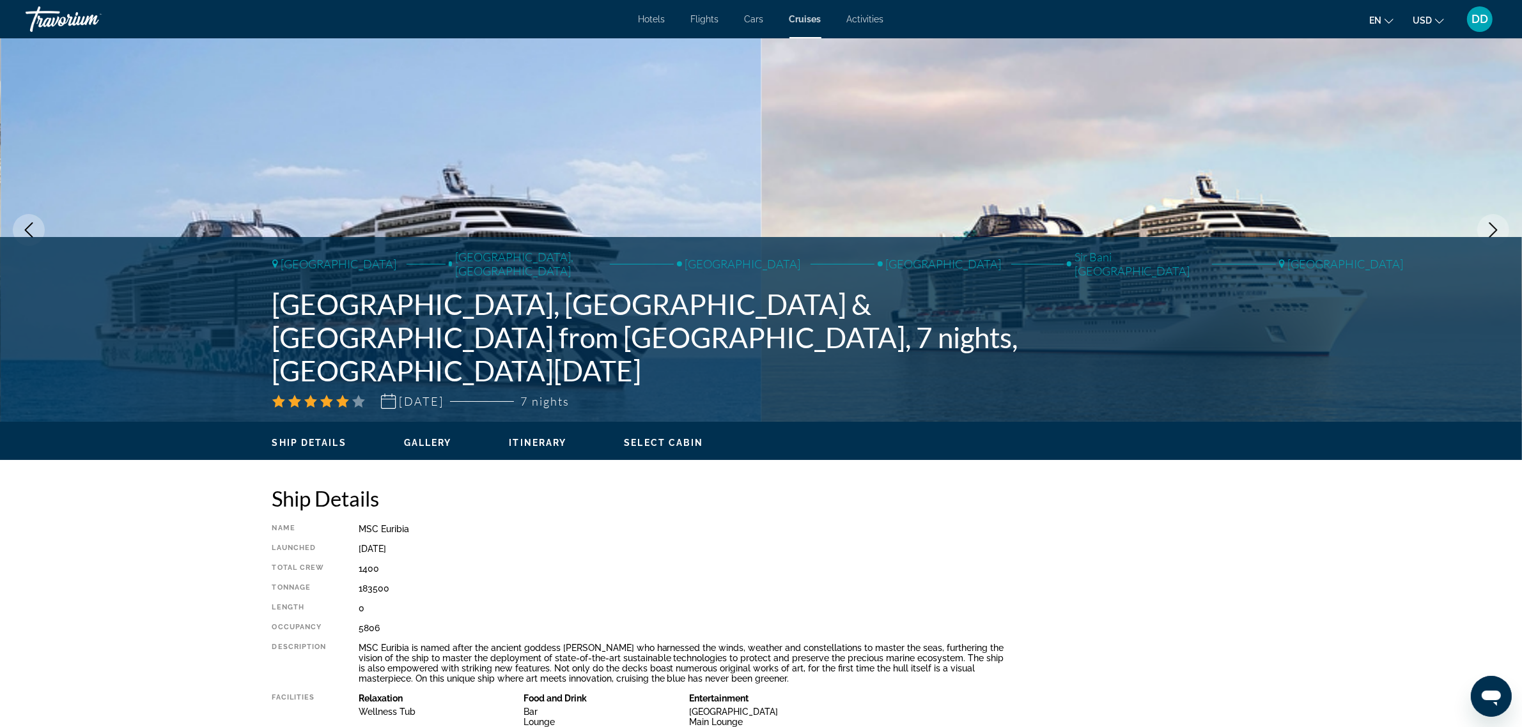
click at [672, 443] on span "Select Cabin" at bounding box center [663, 443] width 79 height 10
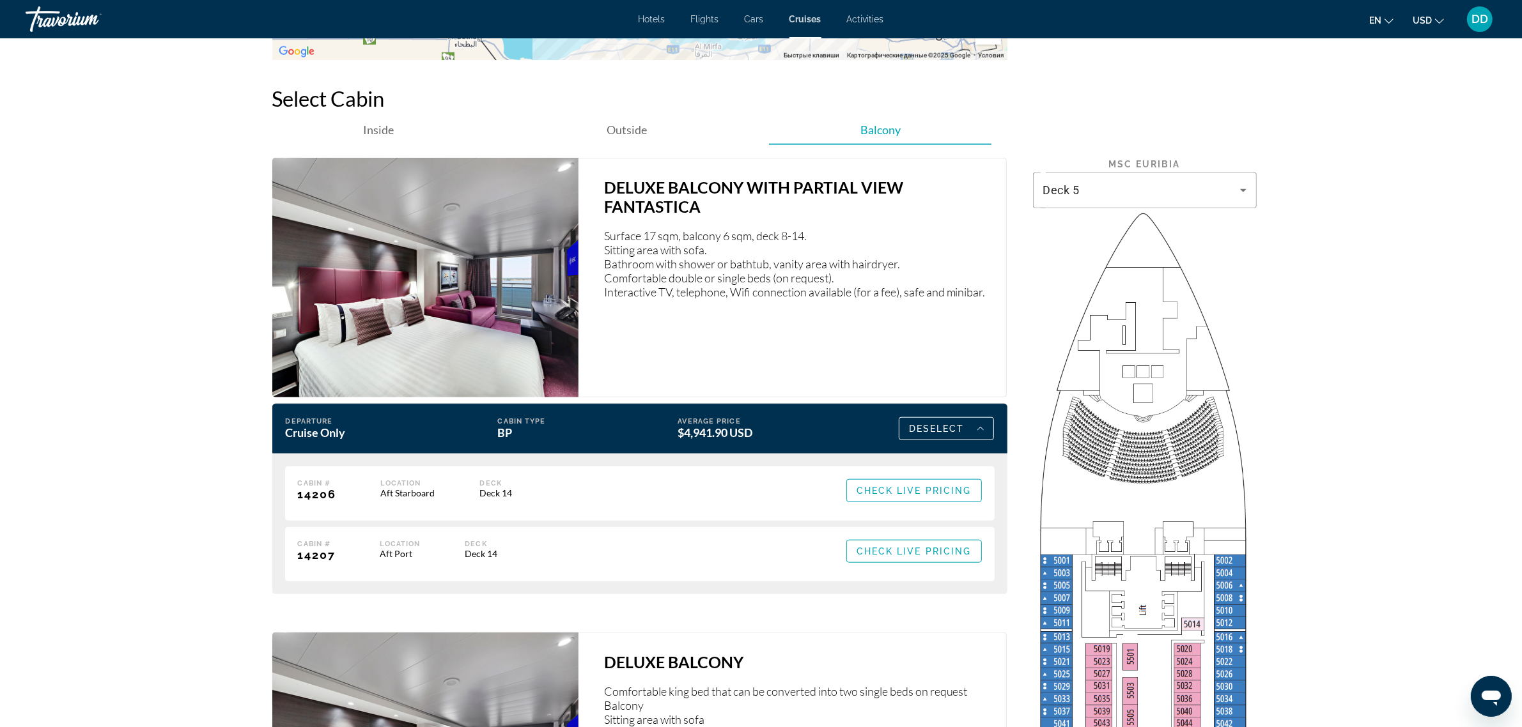
scroll to position [1661, 0]
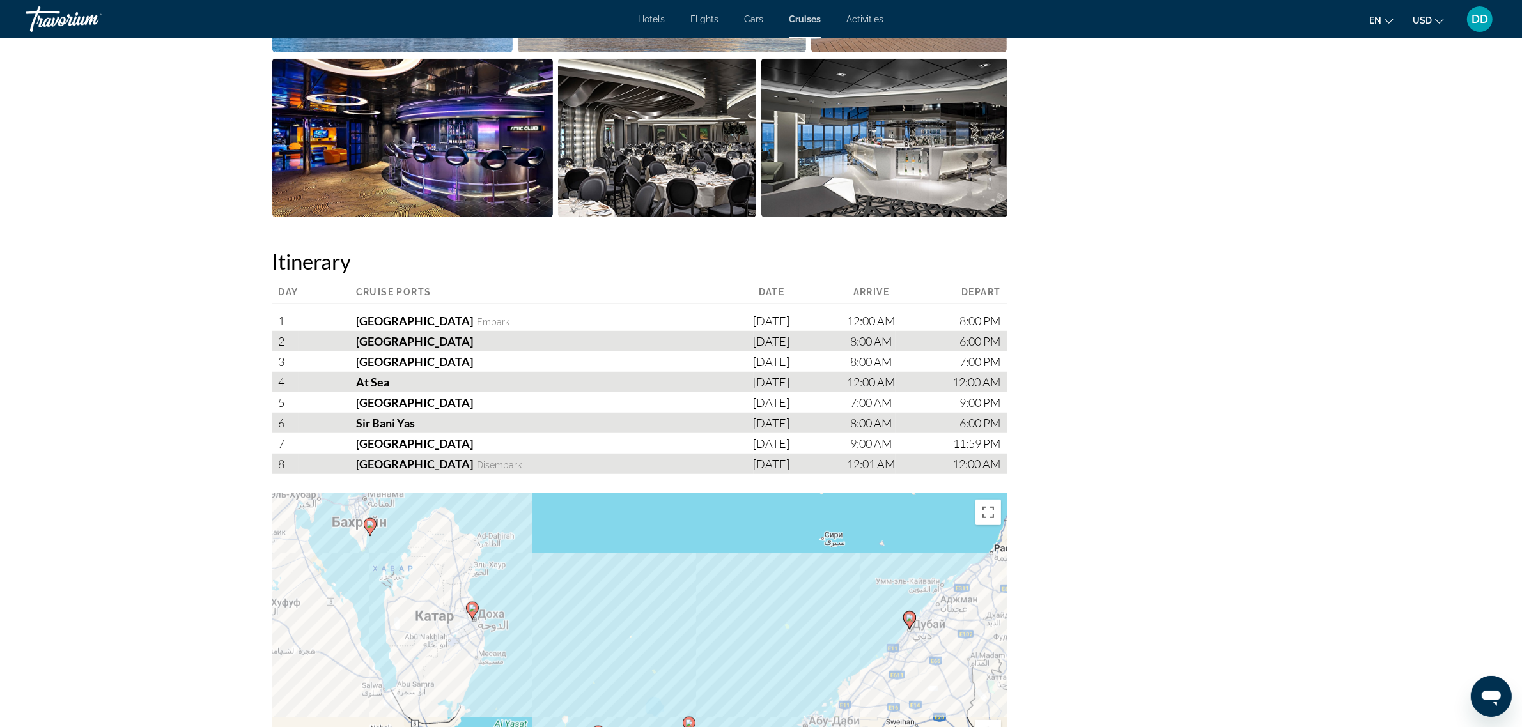
drag, startPoint x: 1256, startPoint y: 307, endPoint x: 1243, endPoint y: 308, distance: 12.8
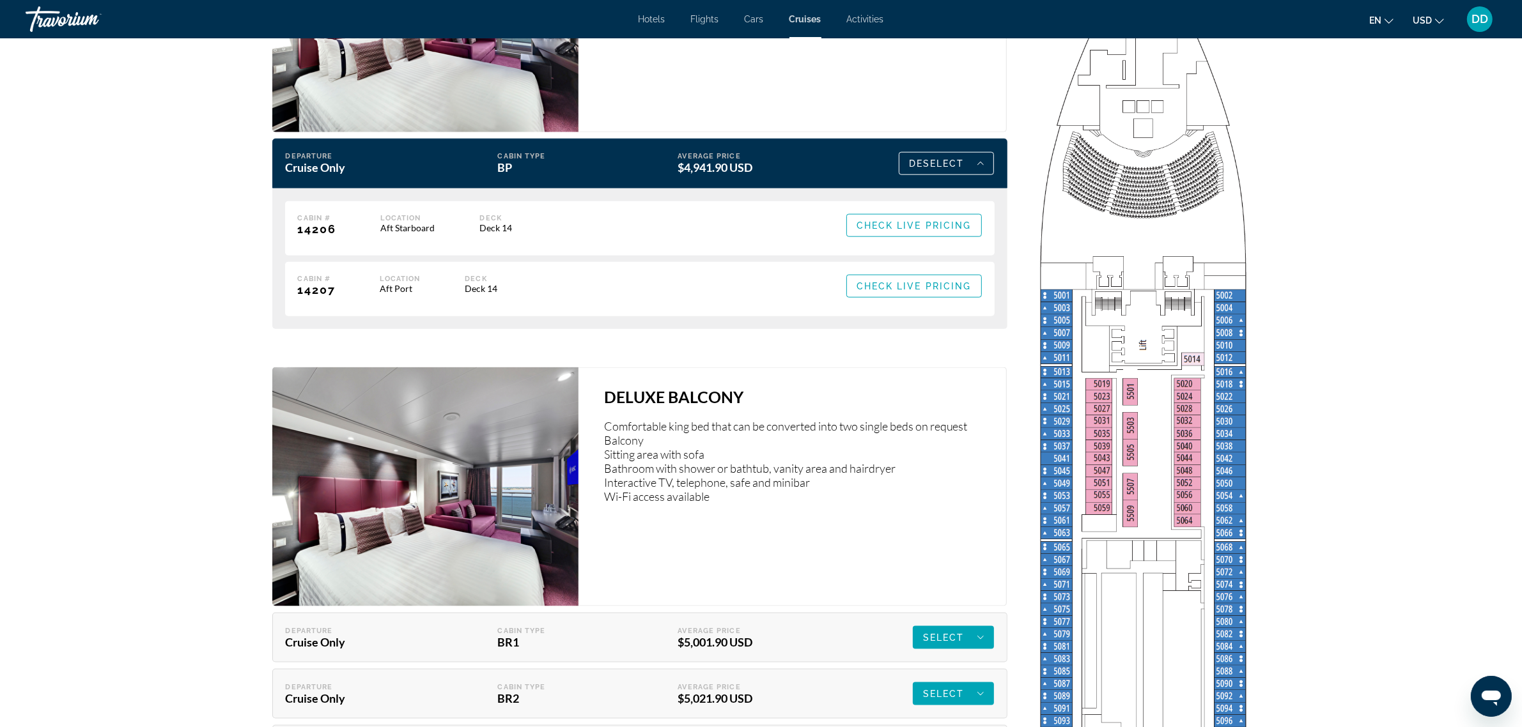
scroll to position [1998, 0]
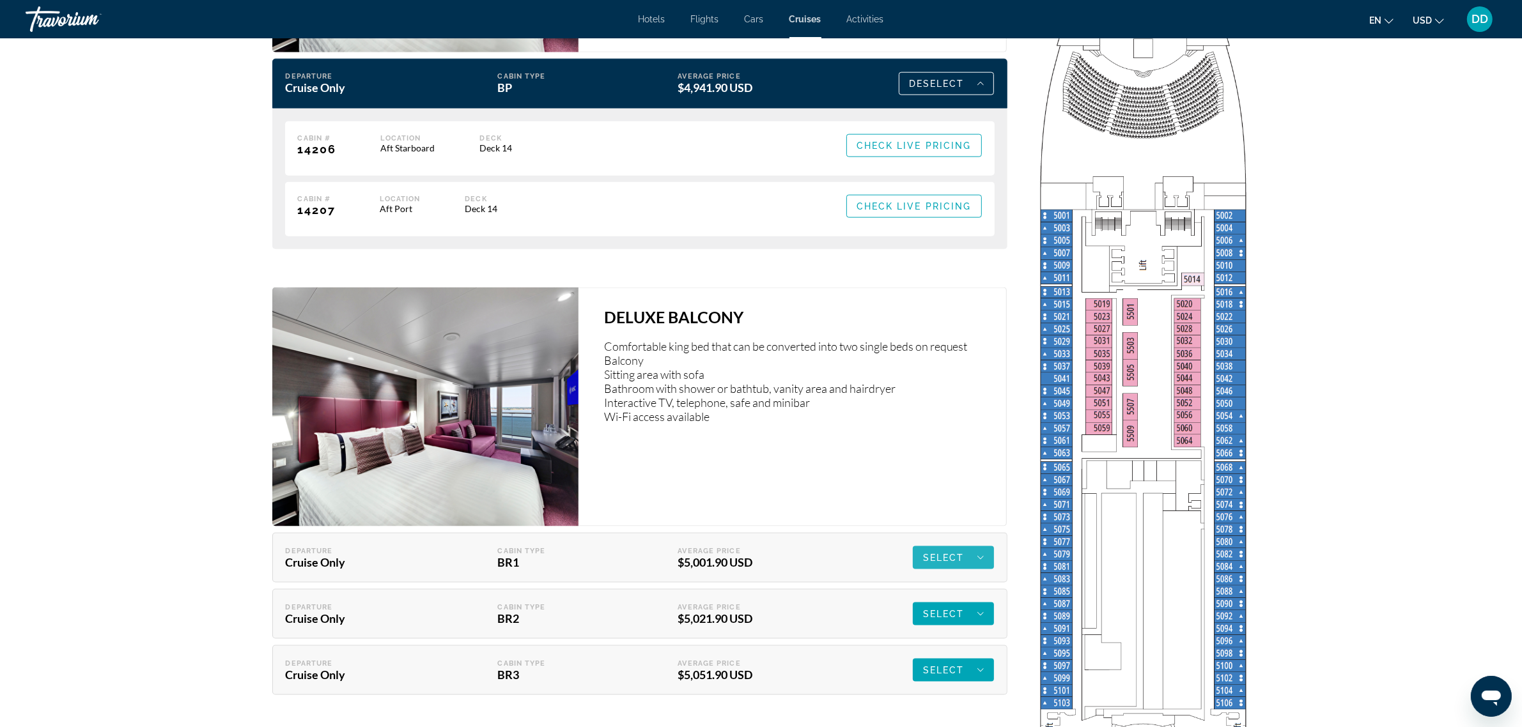
click at [933, 554] on span "Select" at bounding box center [944, 558] width 42 height 10
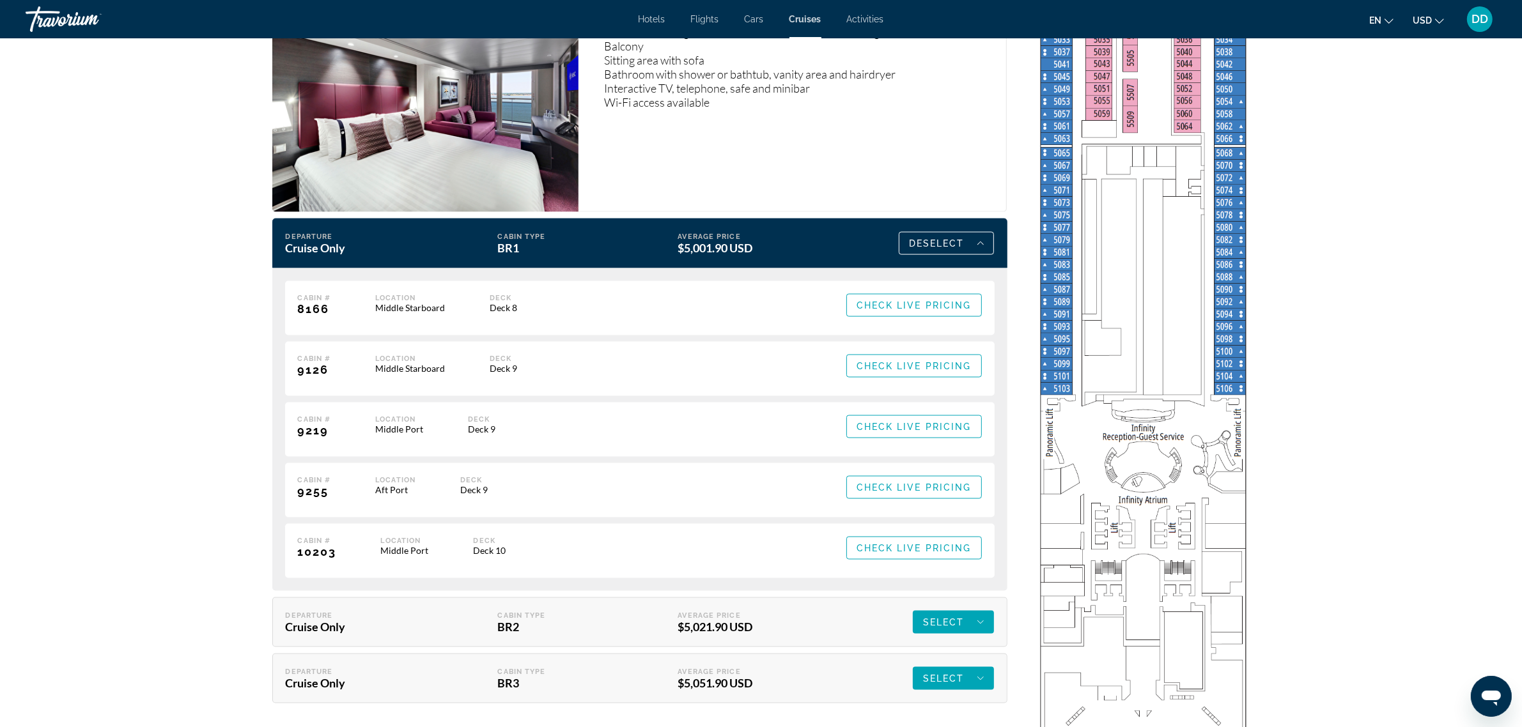
scroll to position [2317, 0]
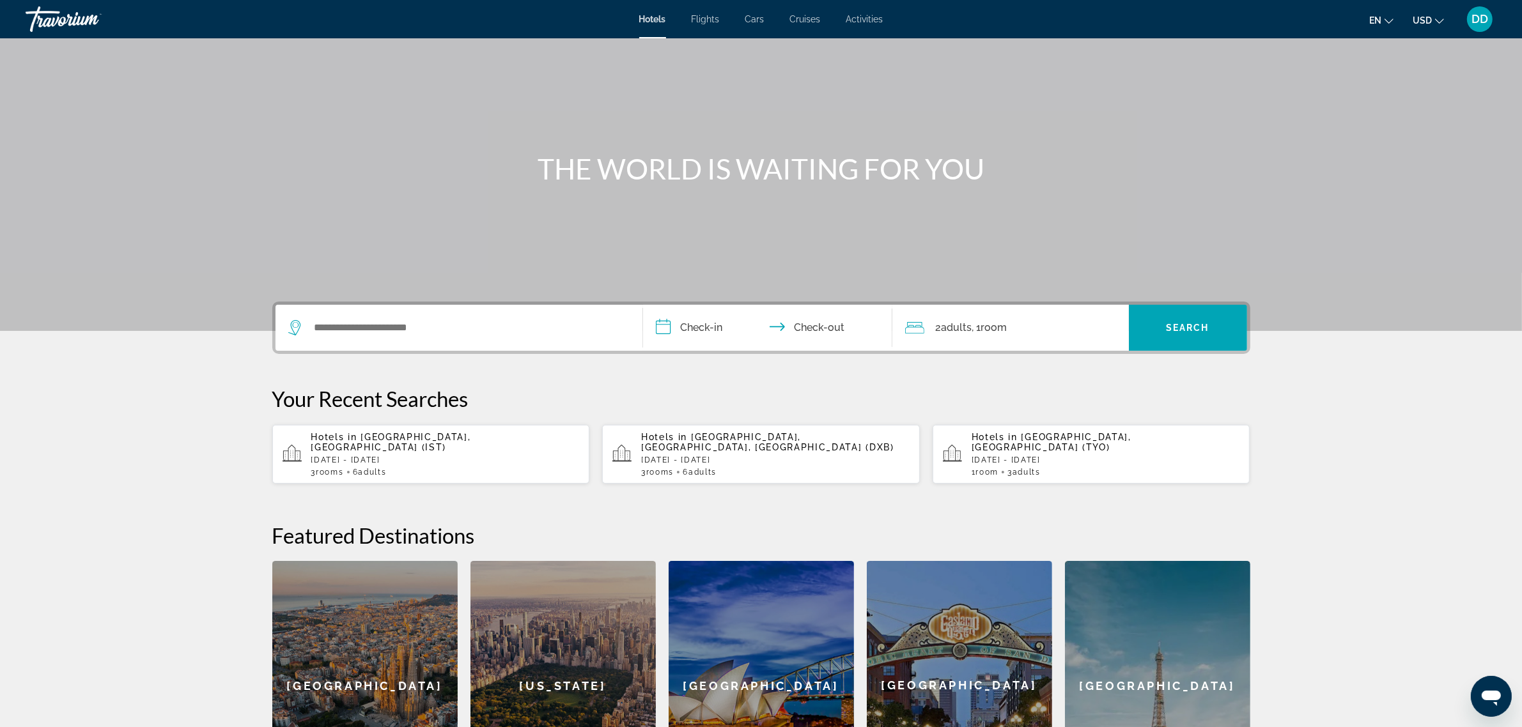
scroll to position [80, 0]
